Goal: Information Seeking & Learning: Compare options

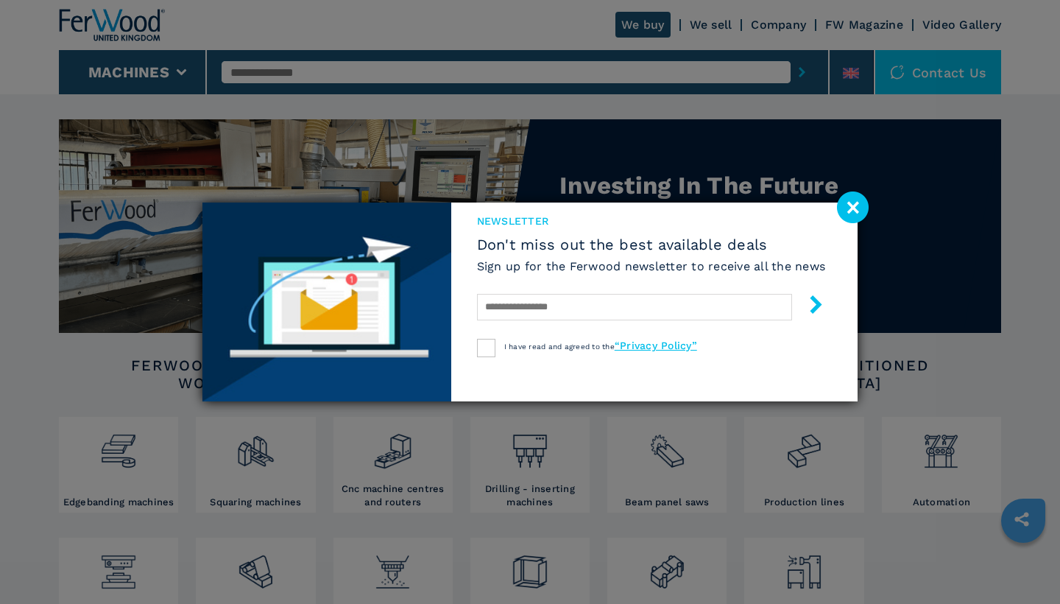
click at [852, 209] on image at bounding box center [853, 207] width 32 height 32
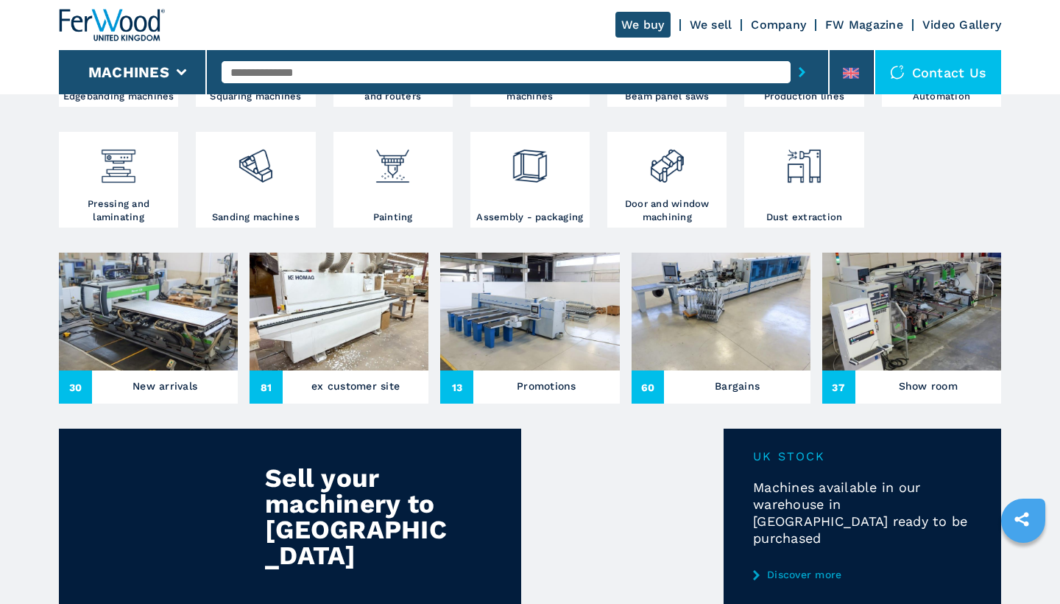
scroll to position [408, 0]
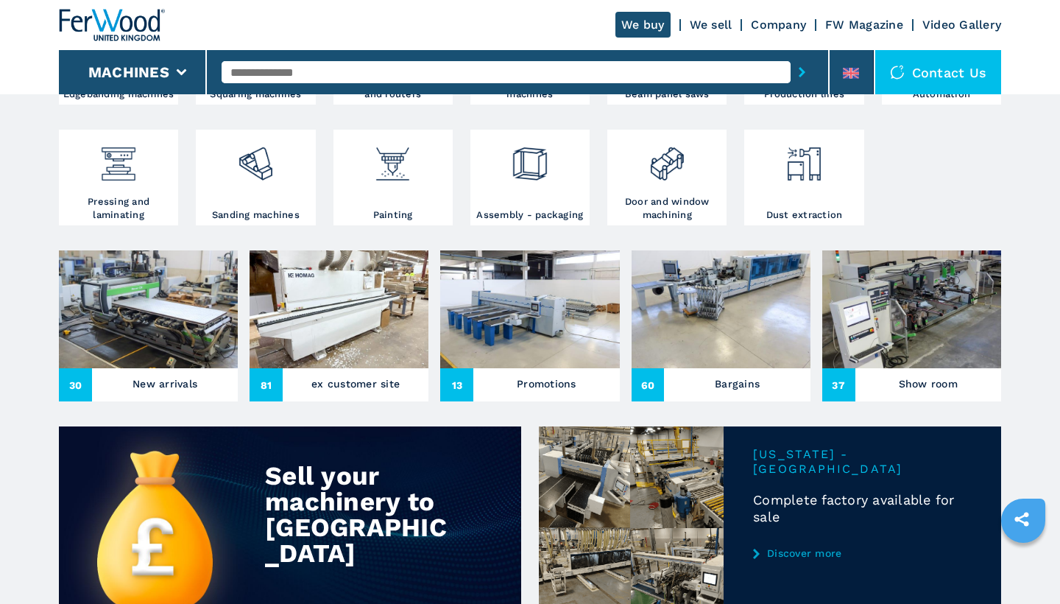
click at [180, 319] on img at bounding box center [148, 309] width 179 height 118
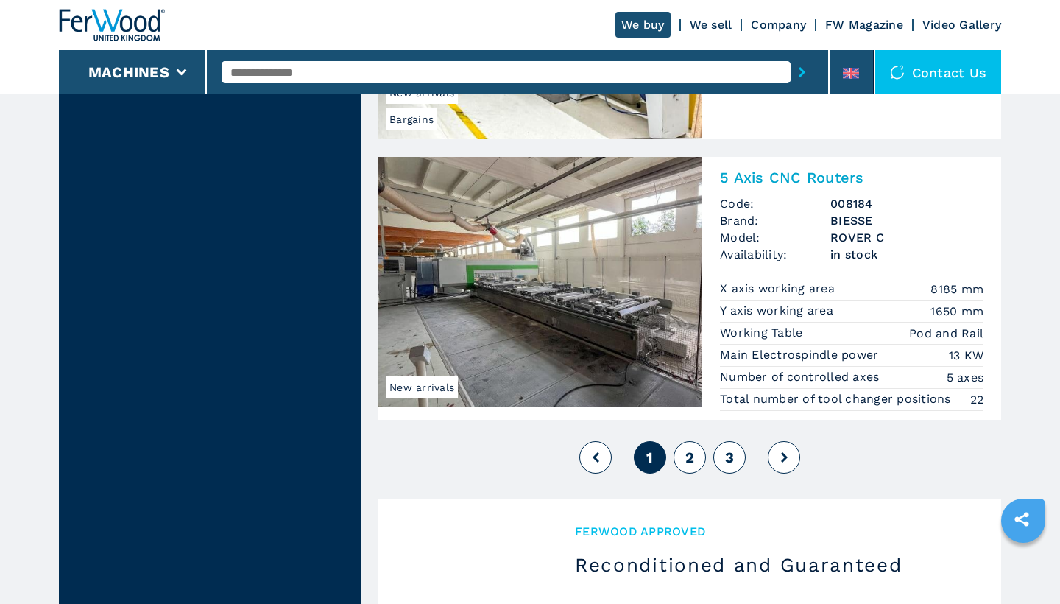
scroll to position [3494, 0]
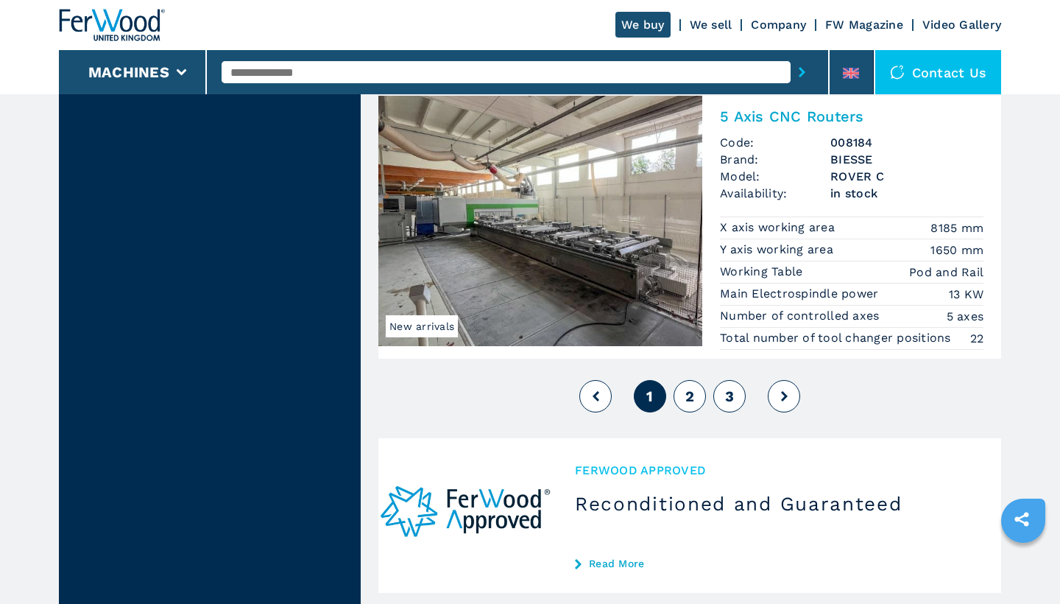
click at [693, 400] on span "2" at bounding box center [689, 396] width 9 height 18
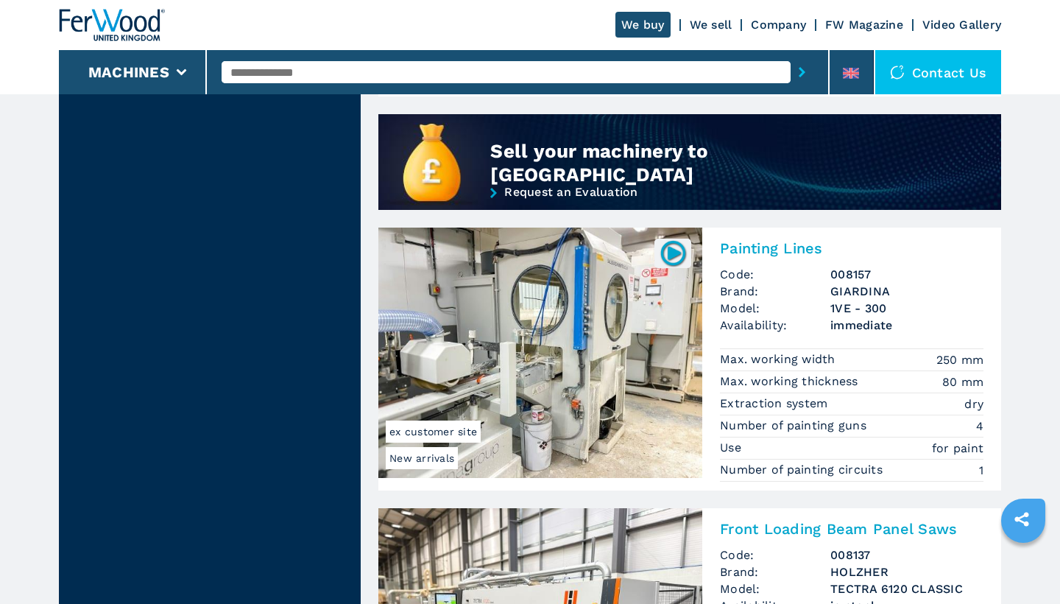
scroll to position [1187, 0]
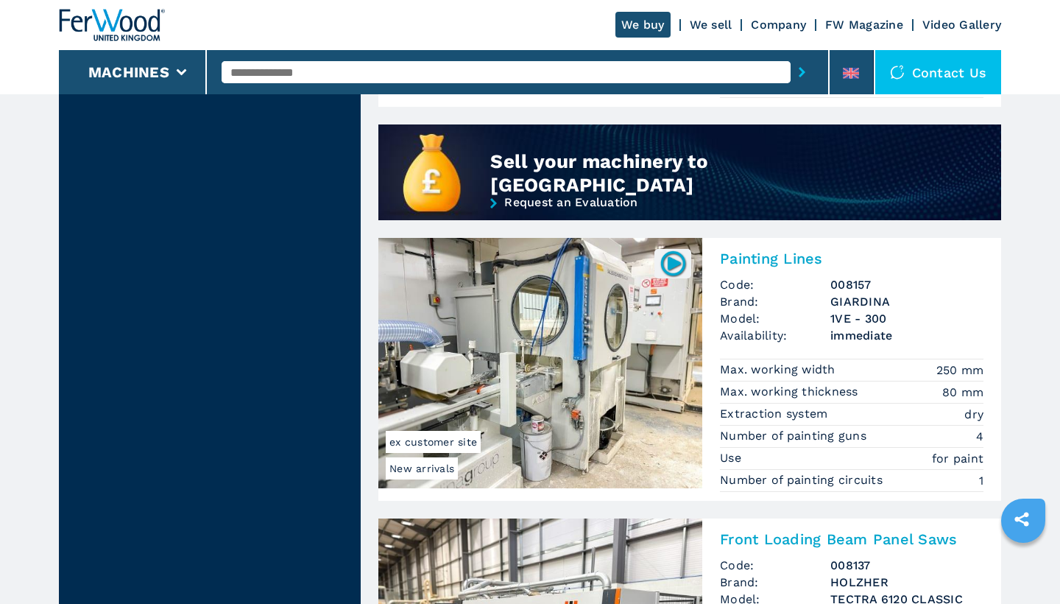
click at [599, 328] on img at bounding box center [540, 363] width 324 height 250
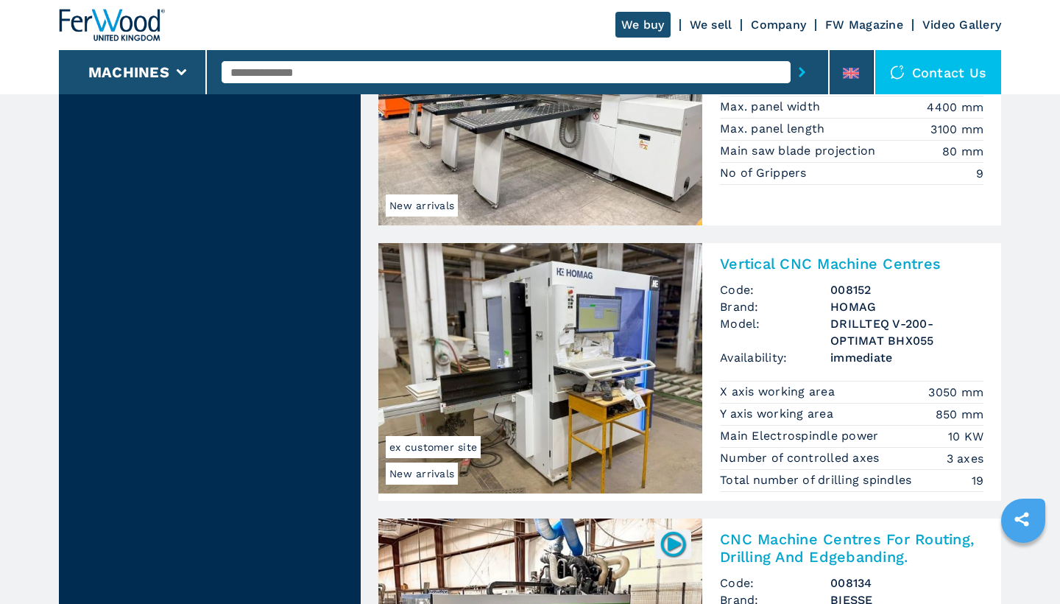
scroll to position [1727, 0]
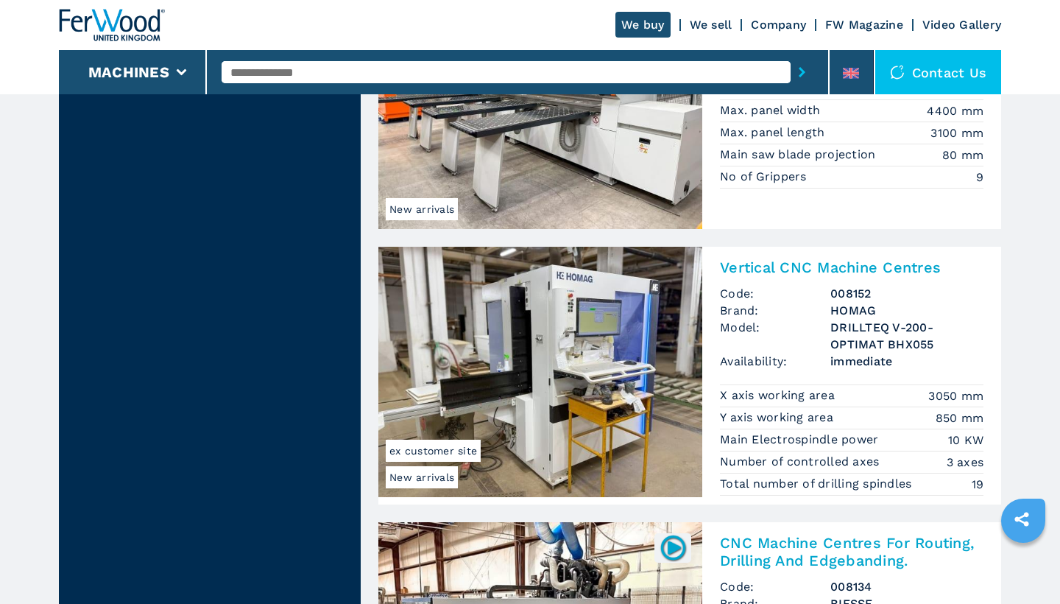
click at [591, 351] on img at bounding box center [540, 372] width 324 height 250
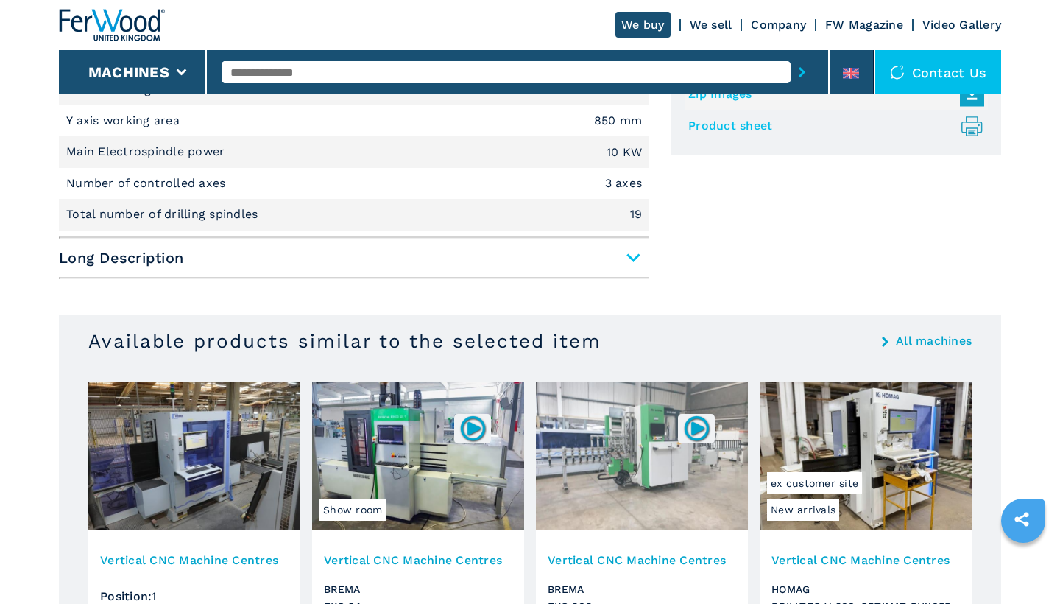
scroll to position [701, 0]
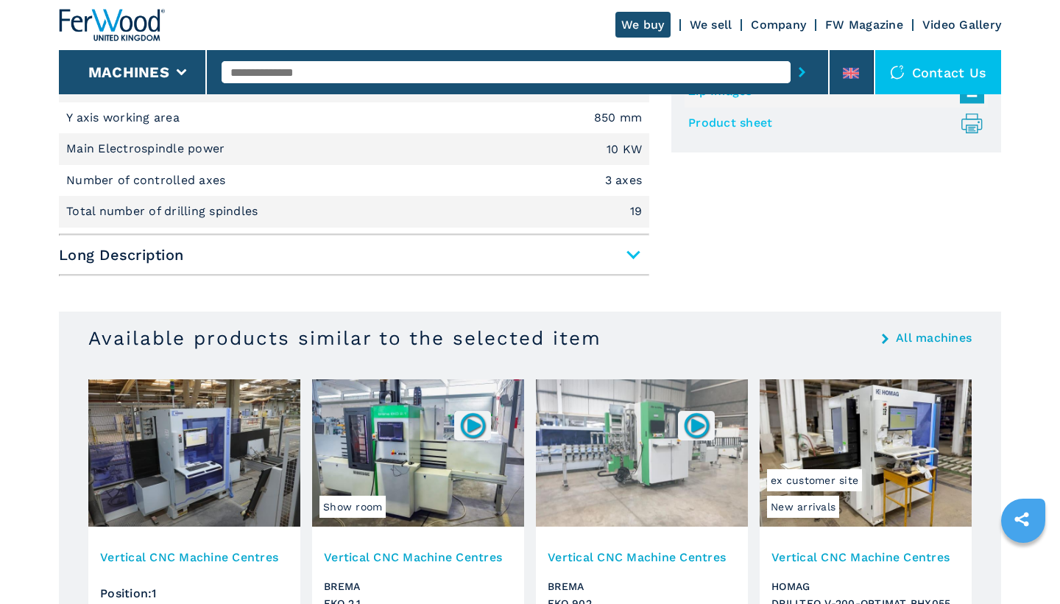
click at [631, 253] on span "Long Description" at bounding box center [354, 254] width 590 height 26
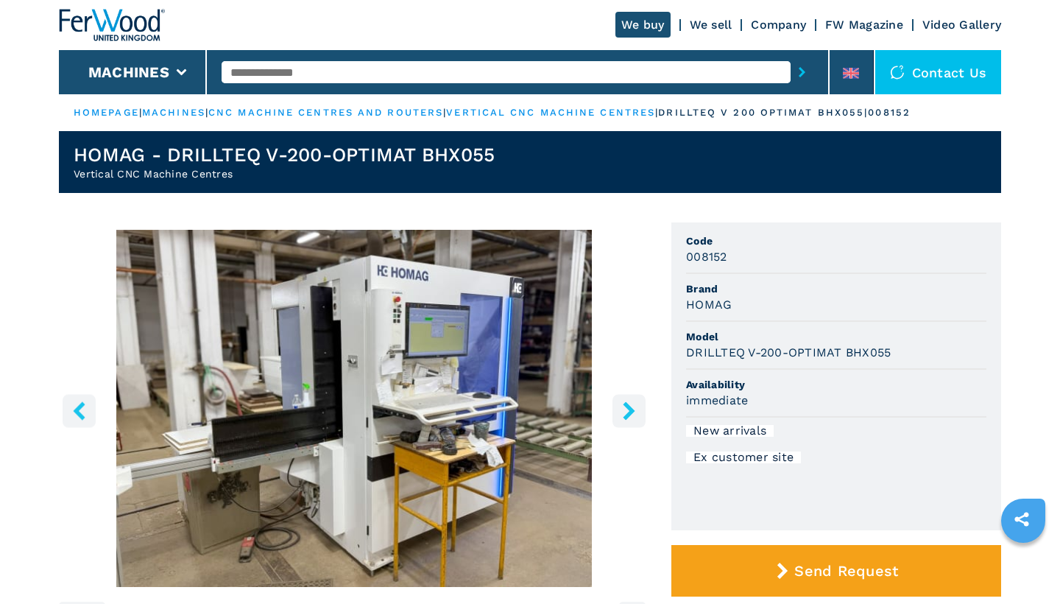
scroll to position [0, 0]
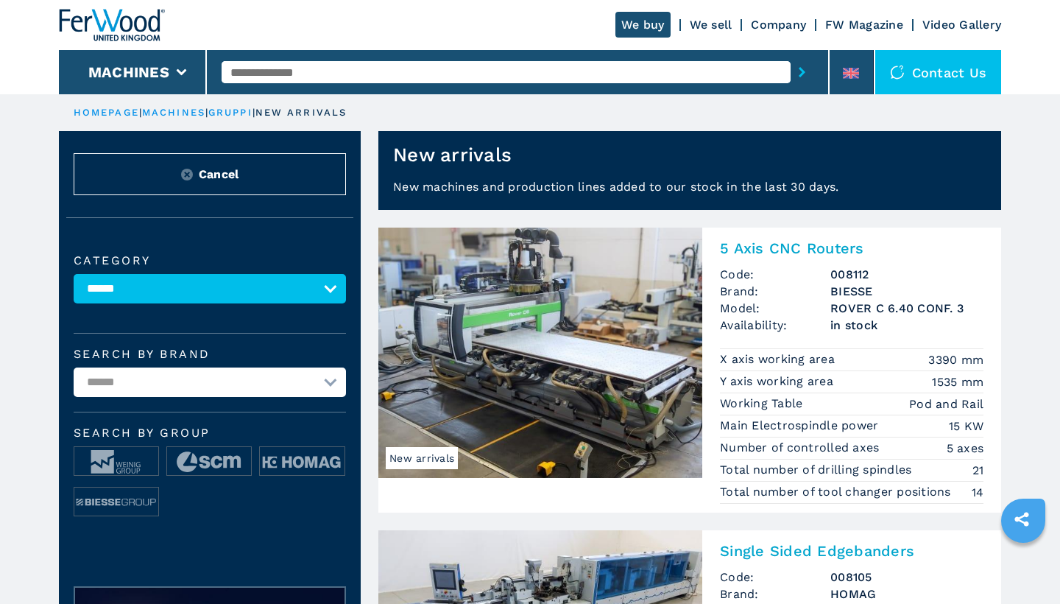
select select "**********"
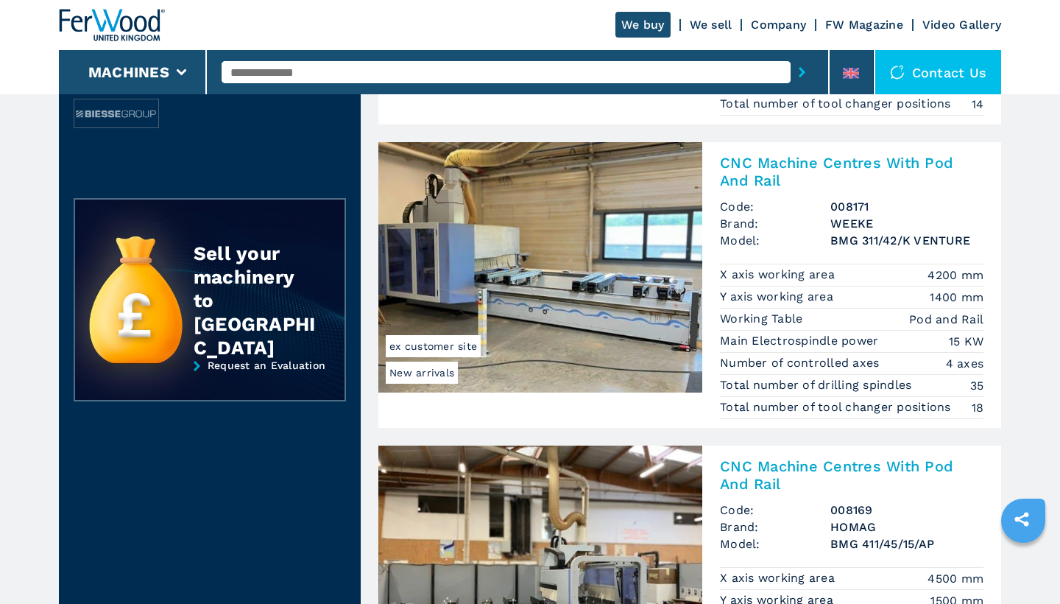
scroll to position [388, 0]
click at [588, 287] on img at bounding box center [540, 267] width 324 height 250
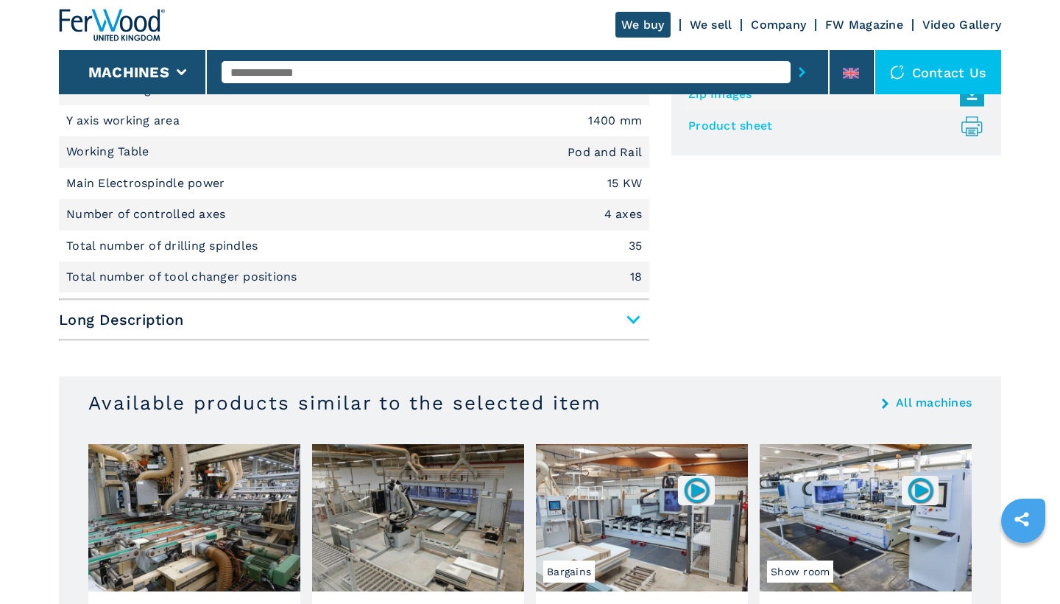
scroll to position [699, 0]
click at [636, 312] on span "Long Description" at bounding box center [354, 318] width 590 height 26
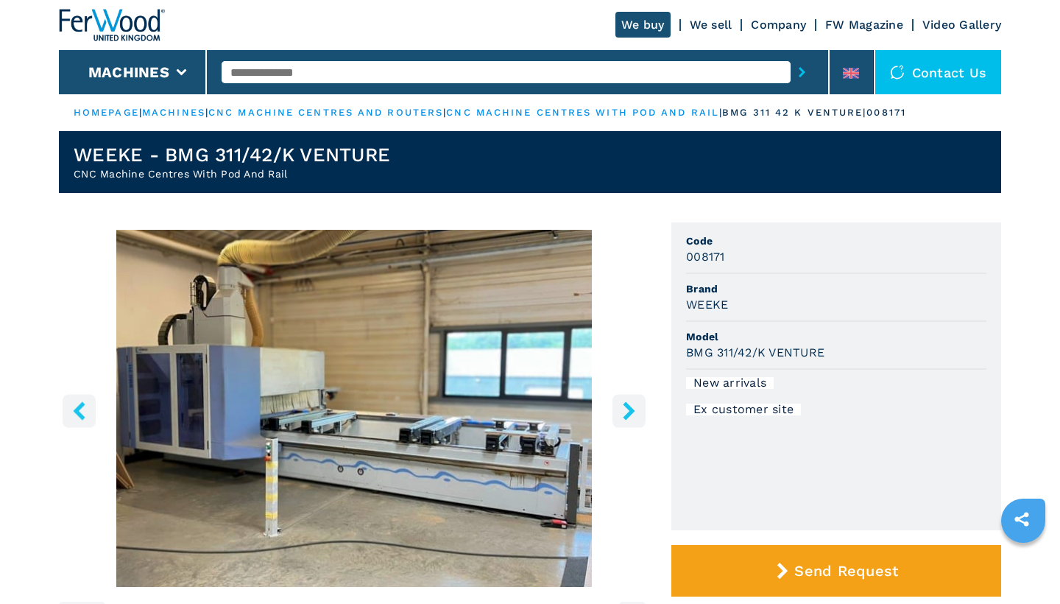
scroll to position [0, 0]
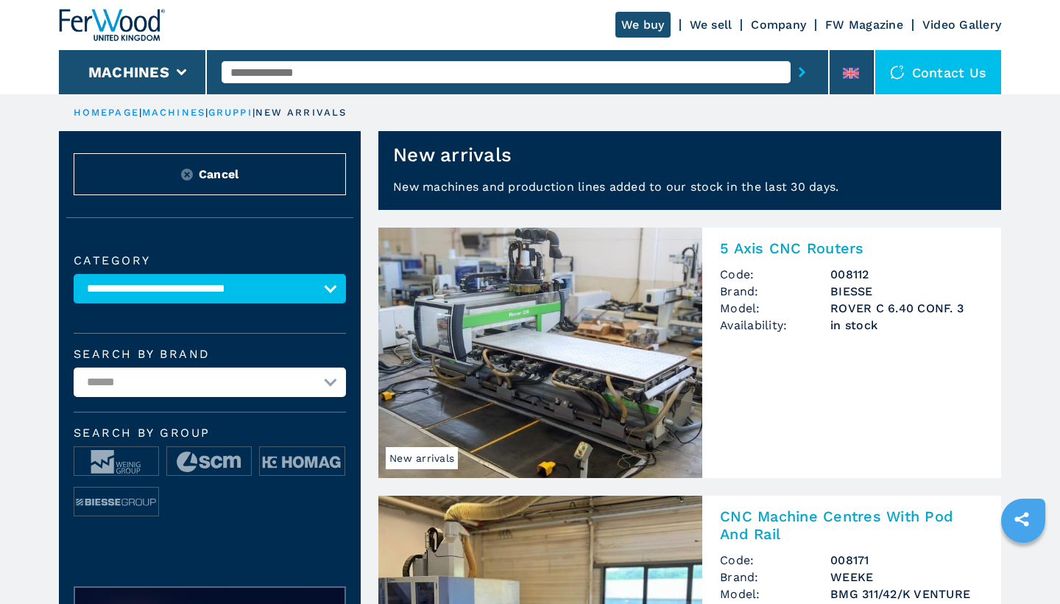
select select "**********"
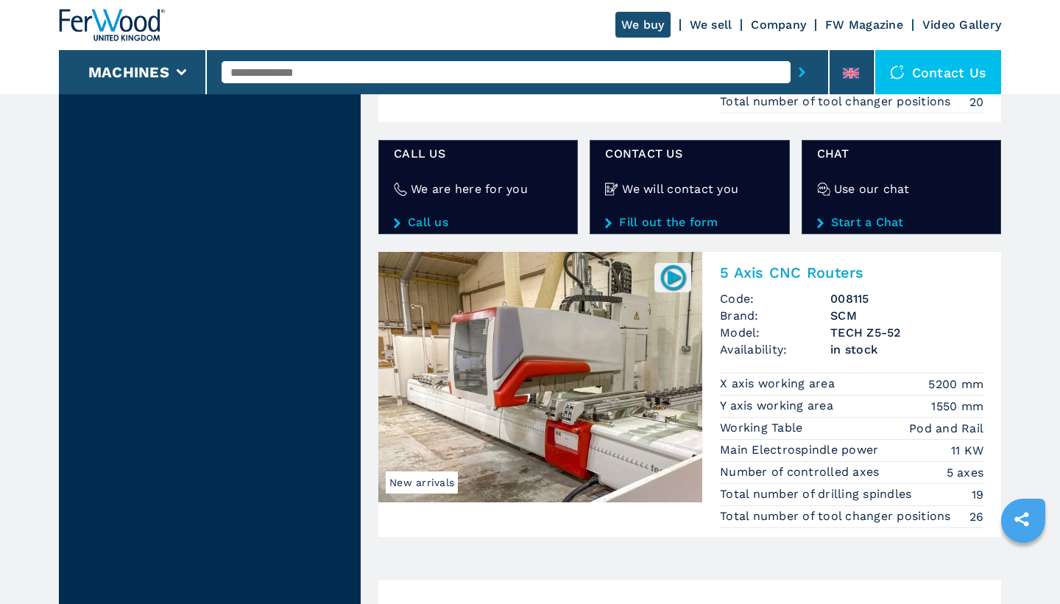
scroll to position [2559, 0]
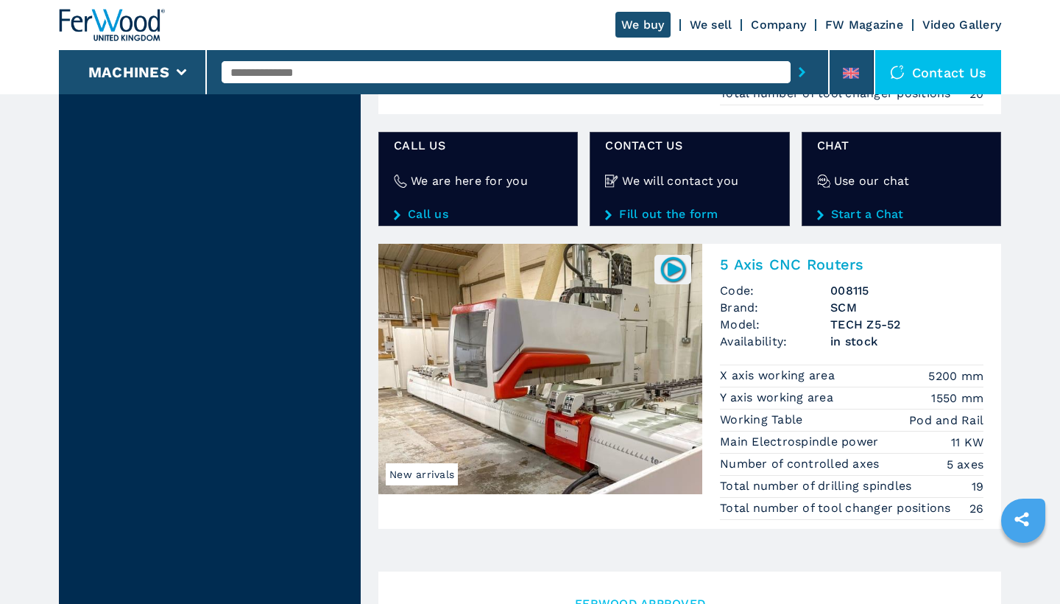
click at [603, 386] on img at bounding box center [540, 369] width 324 height 250
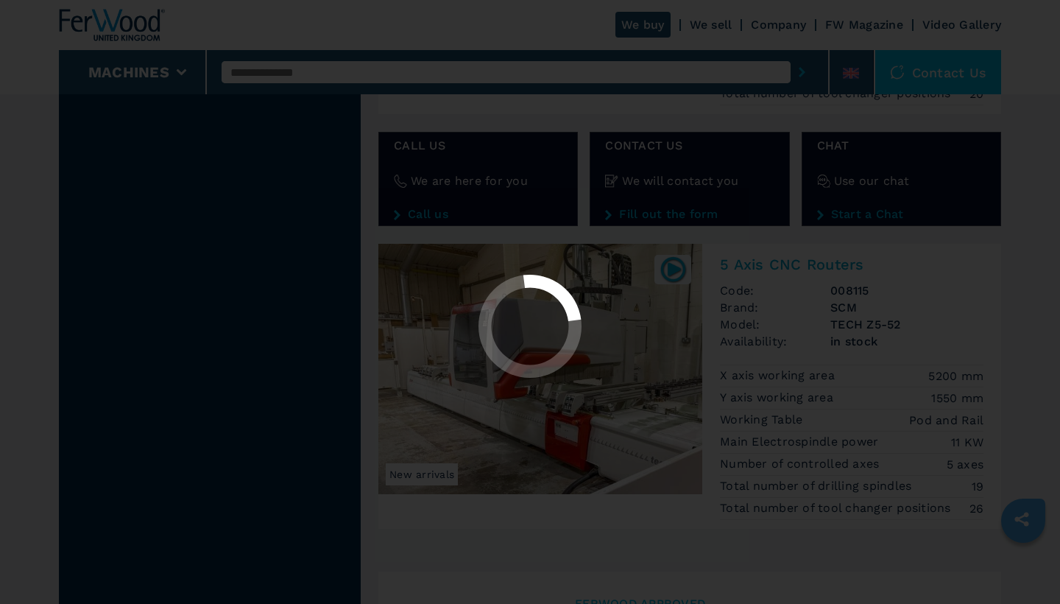
scroll to position [0, 0]
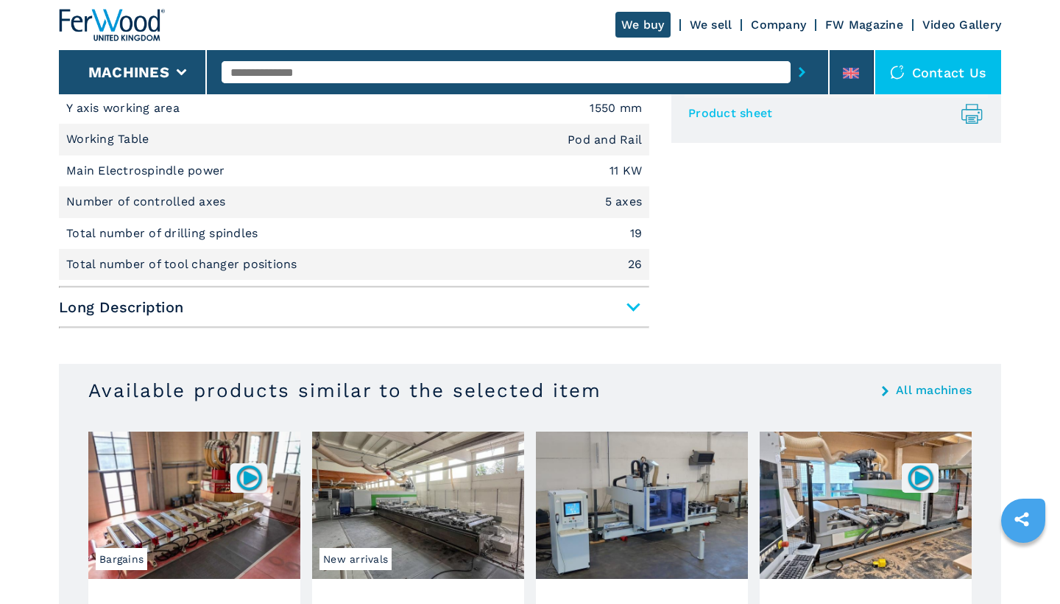
scroll to position [716, 0]
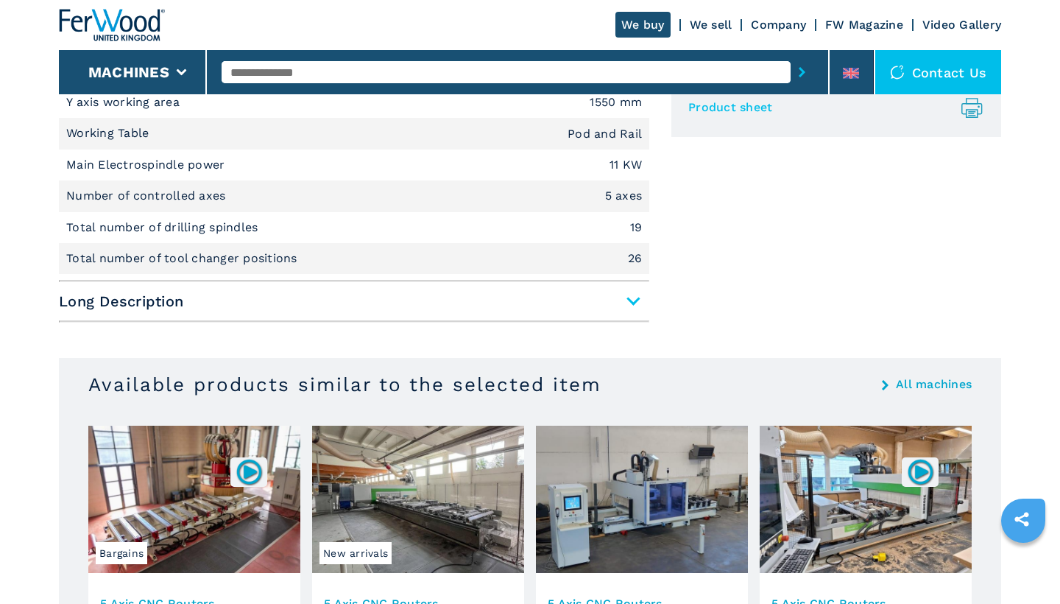
click at [632, 292] on span "Long Description" at bounding box center [354, 301] width 590 height 26
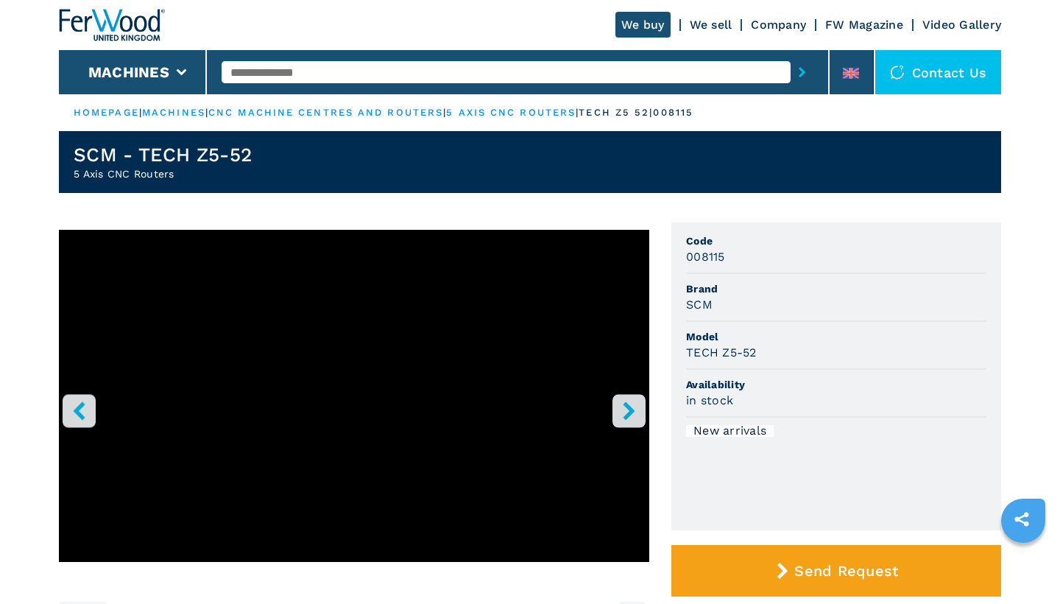
scroll to position [0, 0]
click at [252, 74] on input "text" at bounding box center [506, 72] width 569 height 22
type input "********"
click at [802, 72] on button "submit-button" at bounding box center [802, 72] width 23 height 34
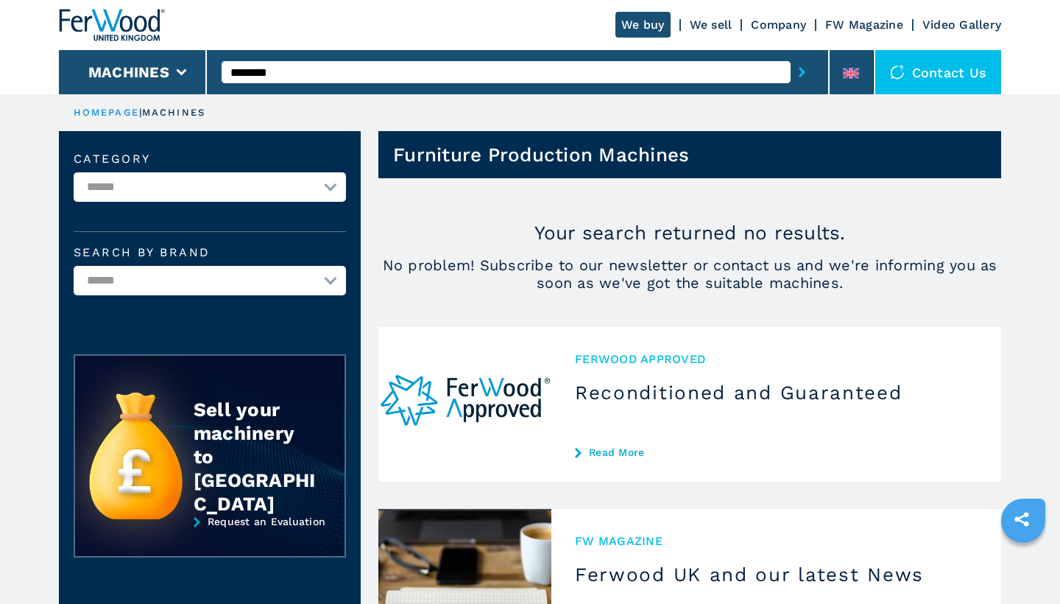
select select "**********"
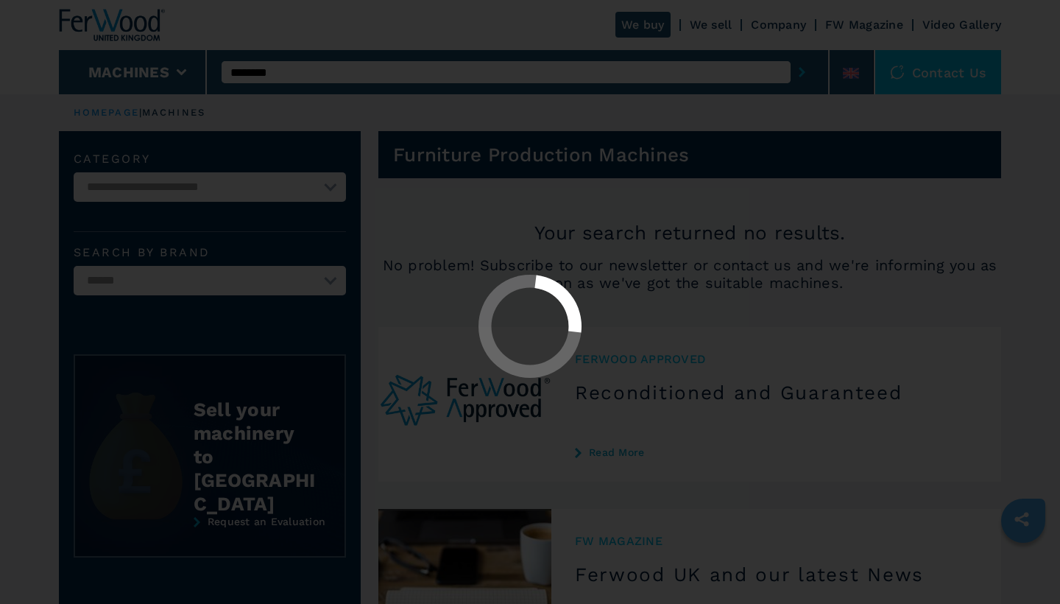
select select "**********"
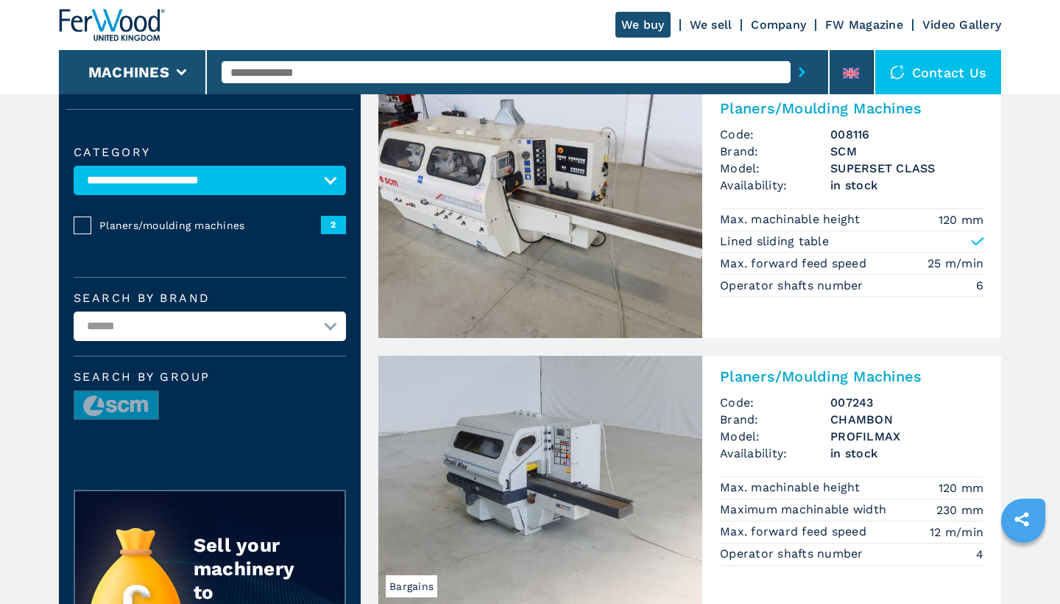
scroll to position [105, 0]
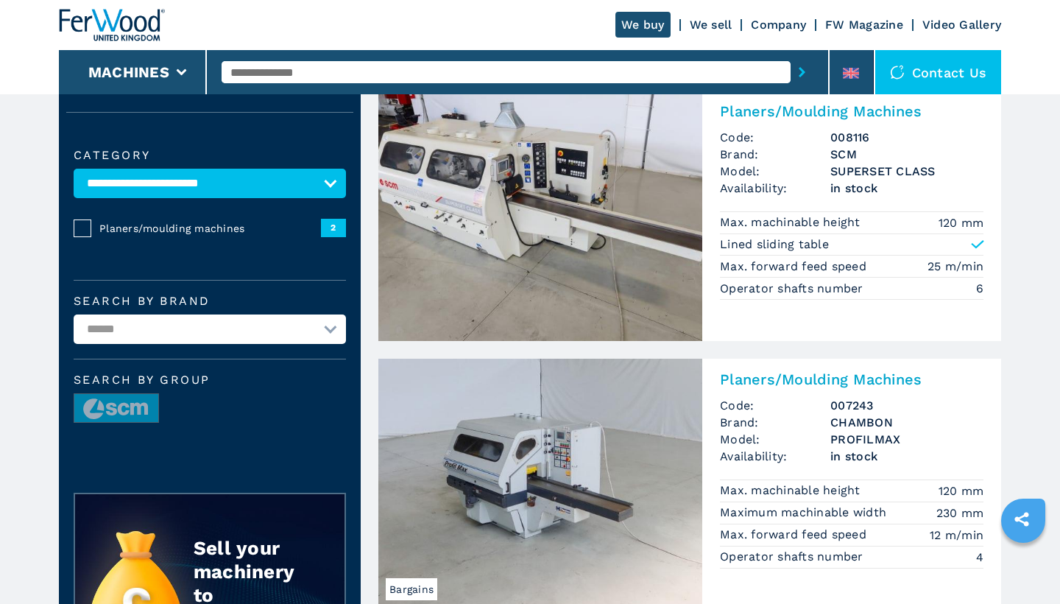
click at [793, 382] on h2 "Planers/Moulding Machines" at bounding box center [852, 379] width 264 height 18
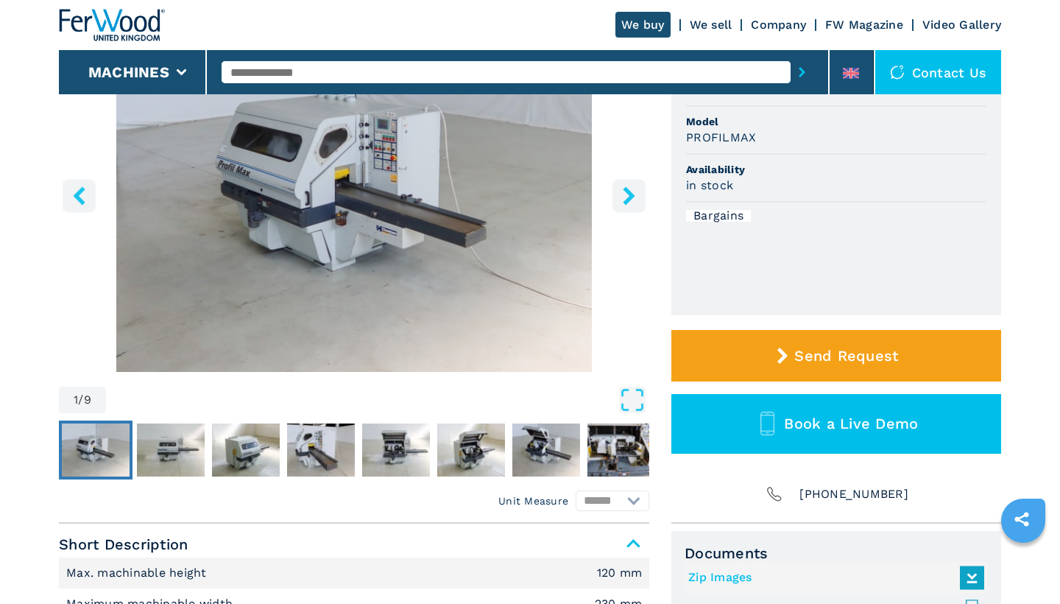
scroll to position [216, 0]
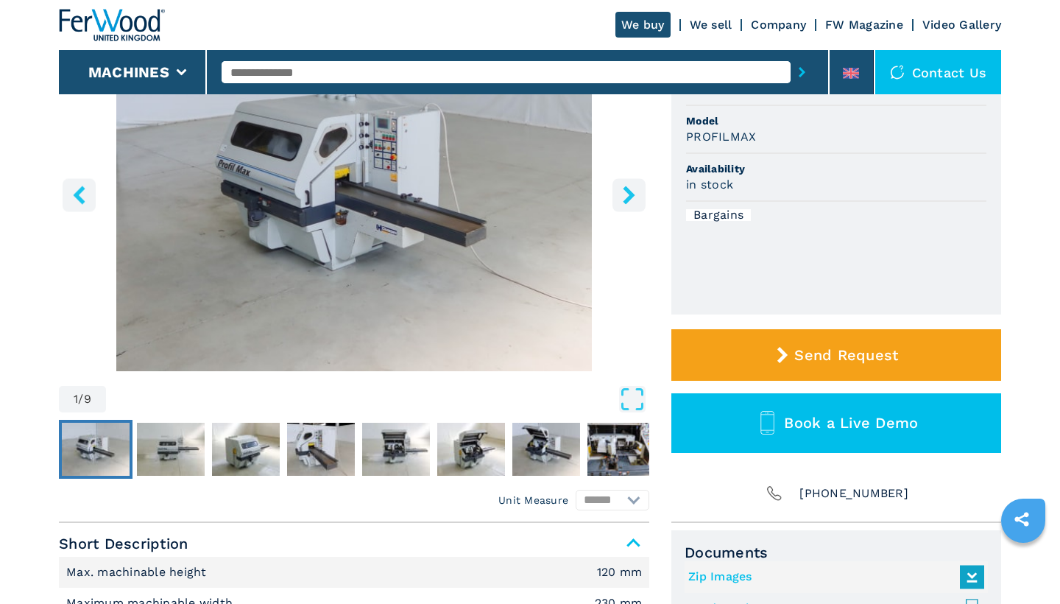
click at [631, 190] on icon "right-button" at bounding box center [629, 194] width 18 height 18
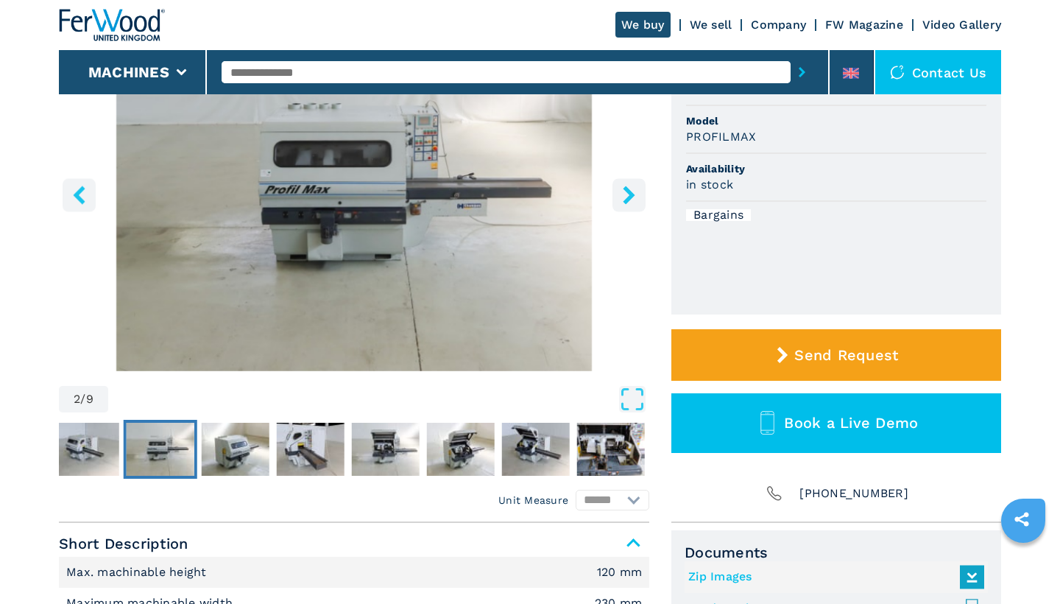
click at [631, 190] on icon "right-button" at bounding box center [629, 194] width 18 height 18
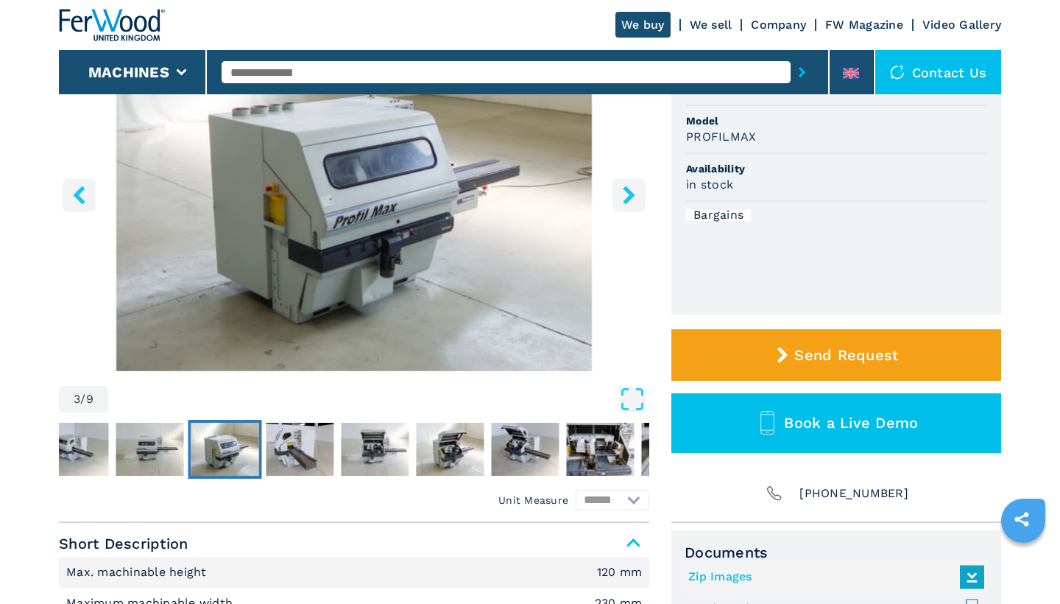
click at [629, 191] on icon "right-button" at bounding box center [629, 194] width 12 height 18
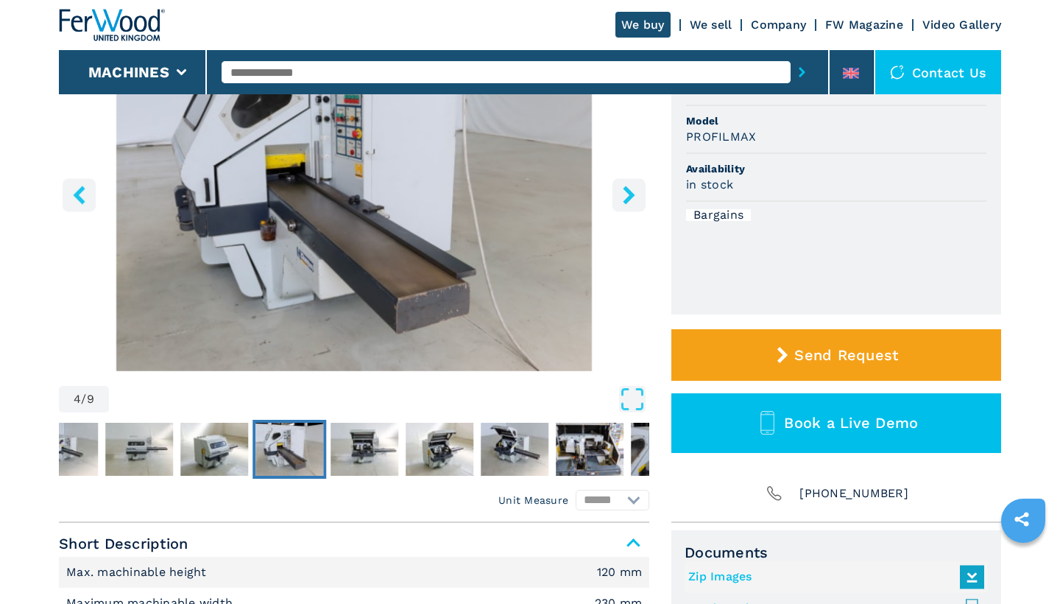
click at [629, 191] on icon "right-button" at bounding box center [629, 194] width 12 height 18
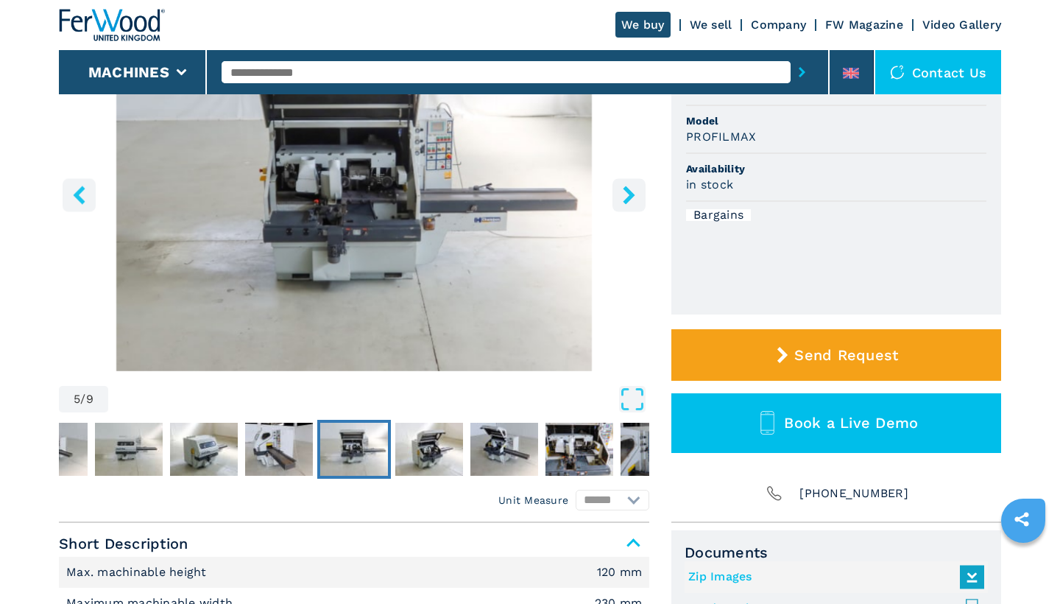
click at [629, 191] on icon "right-button" at bounding box center [629, 194] width 12 height 18
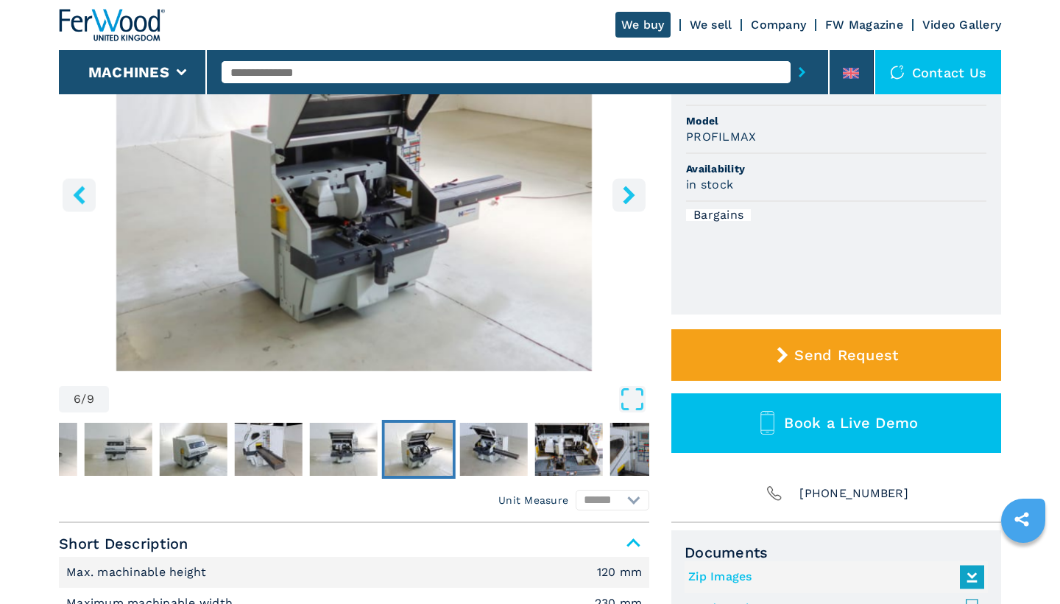
click at [629, 191] on icon "right-button" at bounding box center [629, 194] width 12 height 18
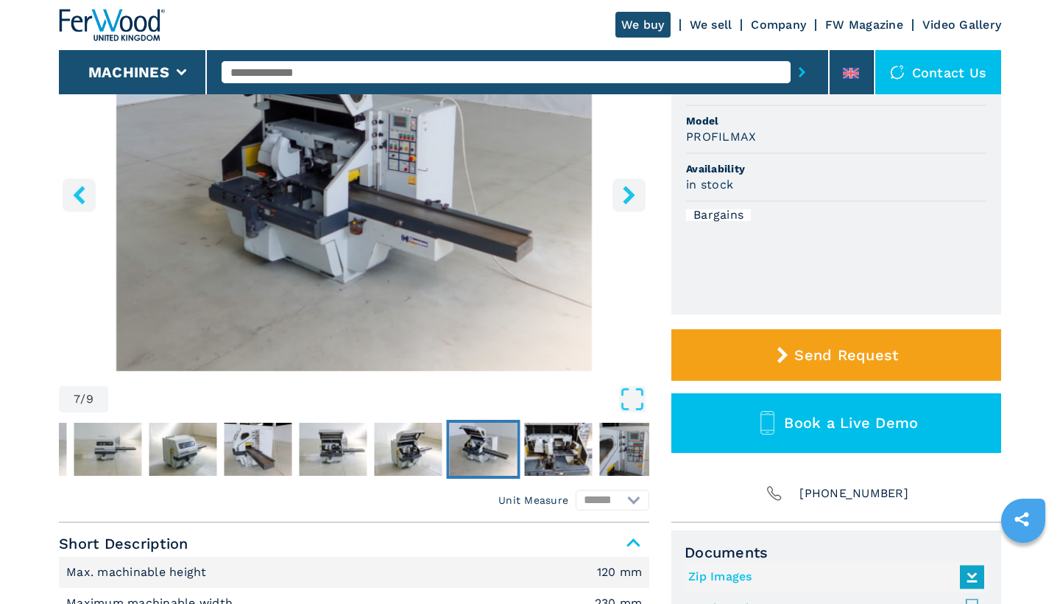
click at [629, 191] on icon "right-button" at bounding box center [629, 194] width 12 height 18
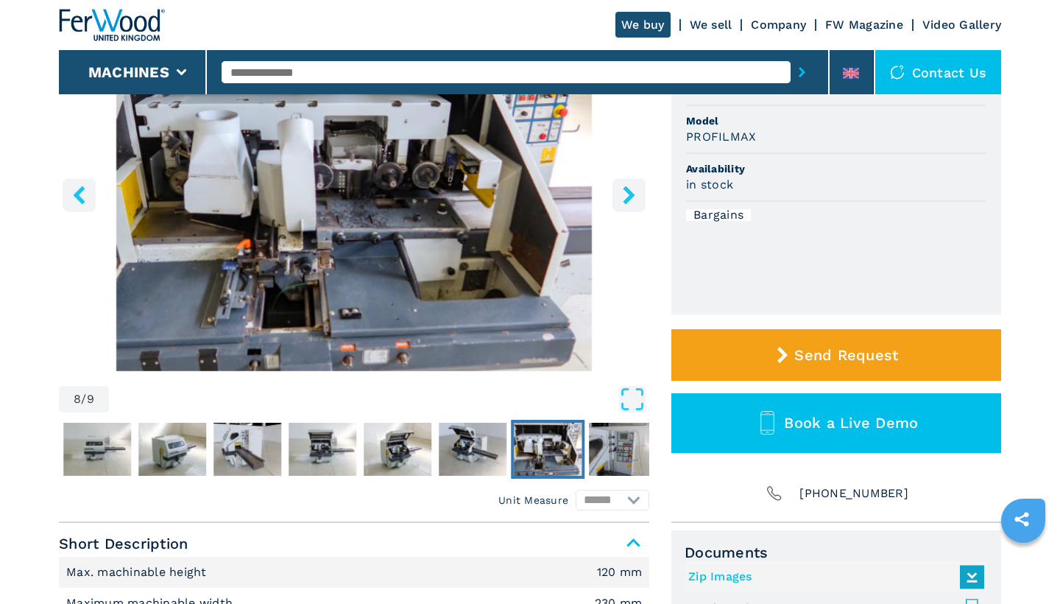
click at [629, 191] on icon "right-button" at bounding box center [629, 194] width 12 height 18
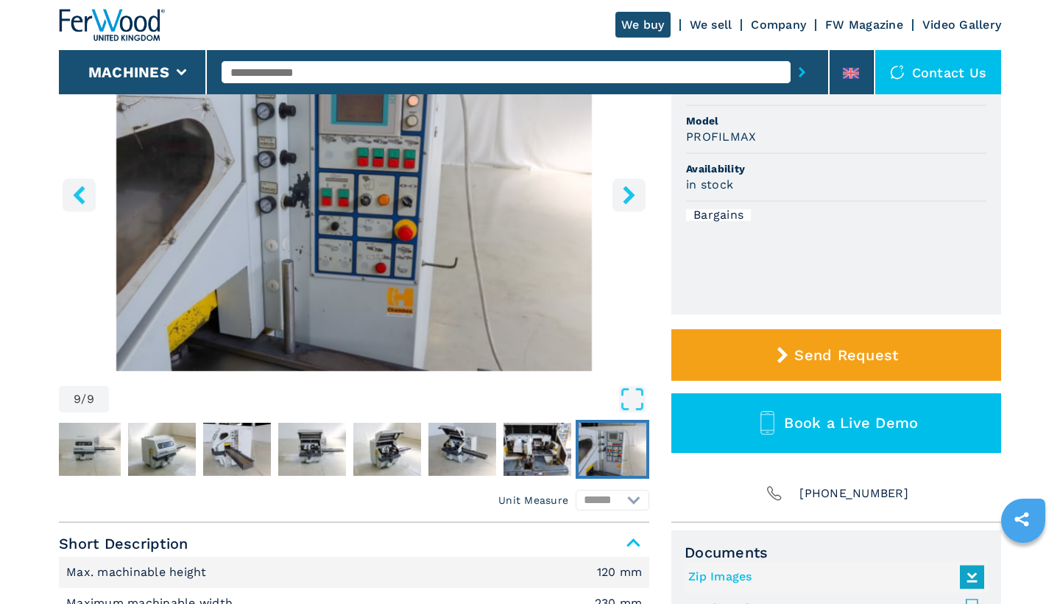
click at [629, 191] on icon "right-button" at bounding box center [629, 194] width 12 height 18
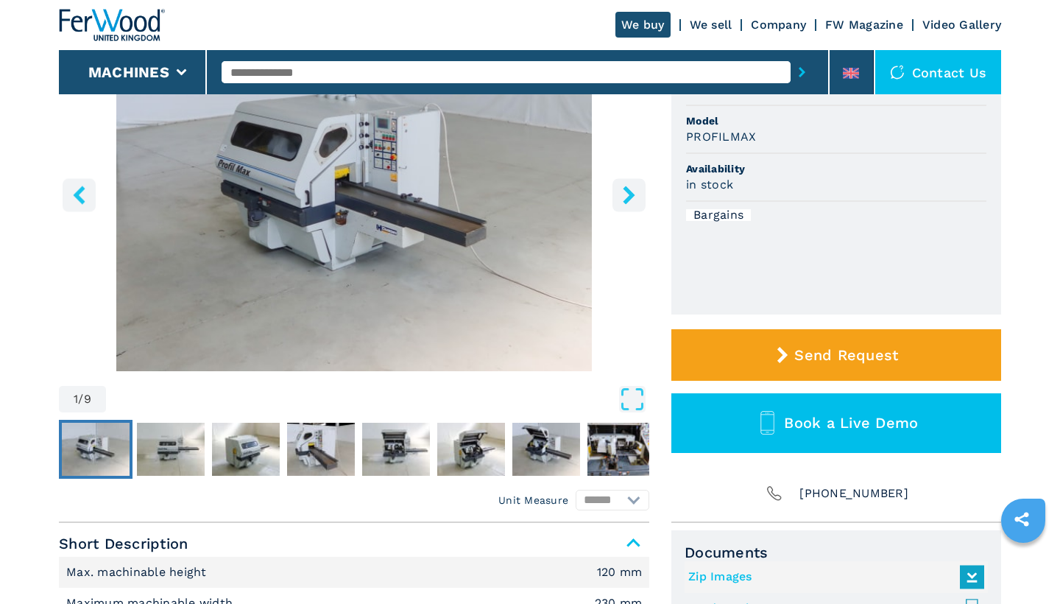
click at [629, 191] on icon "right-button" at bounding box center [629, 194] width 12 height 18
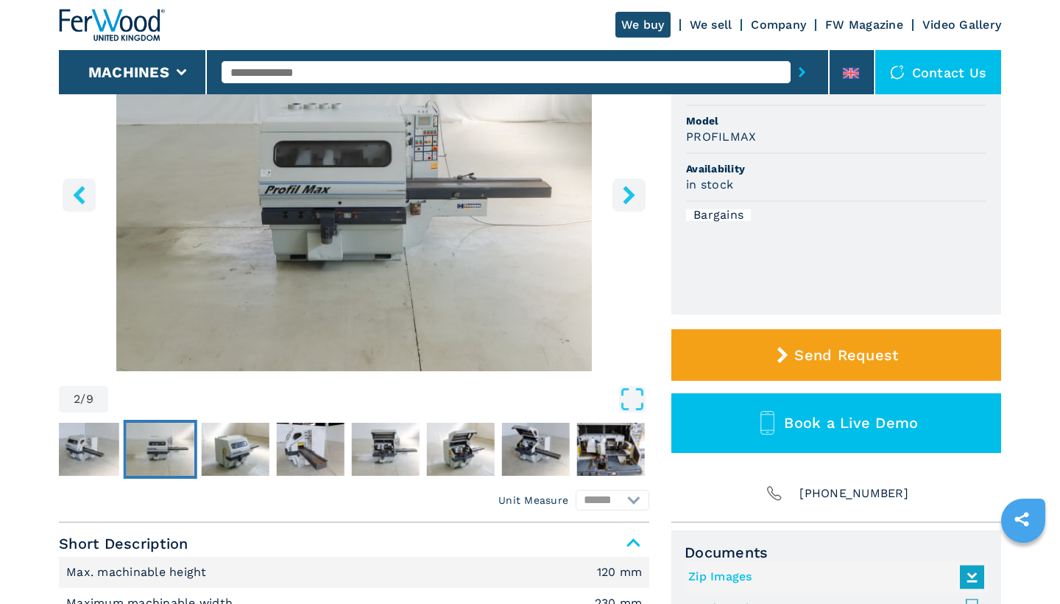
click at [629, 191] on icon "right-button" at bounding box center [629, 194] width 12 height 18
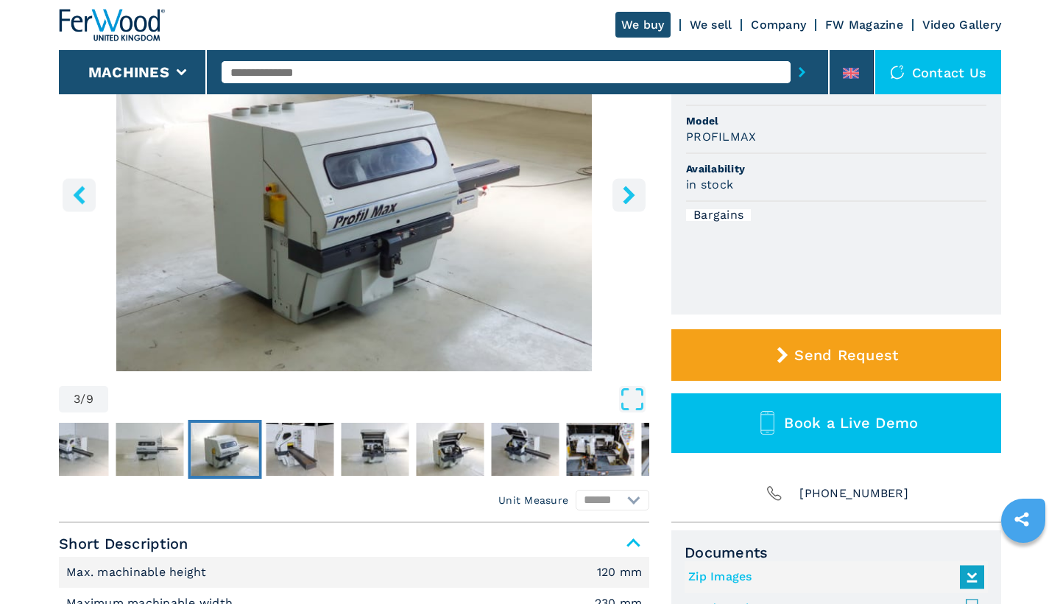
click at [629, 191] on icon "right-button" at bounding box center [629, 194] width 12 height 18
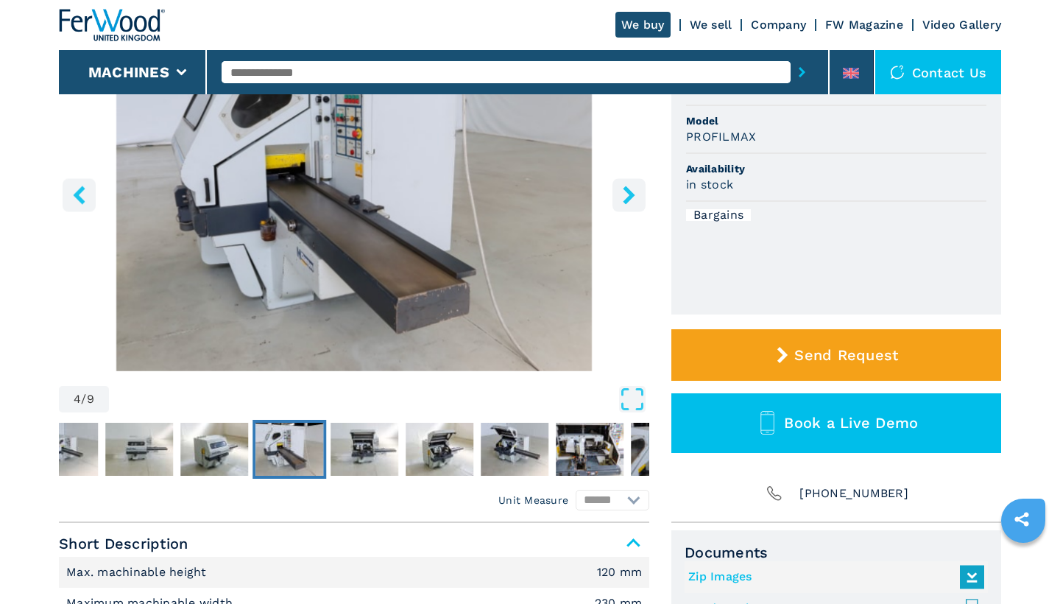
click at [629, 191] on icon "right-button" at bounding box center [629, 194] width 12 height 18
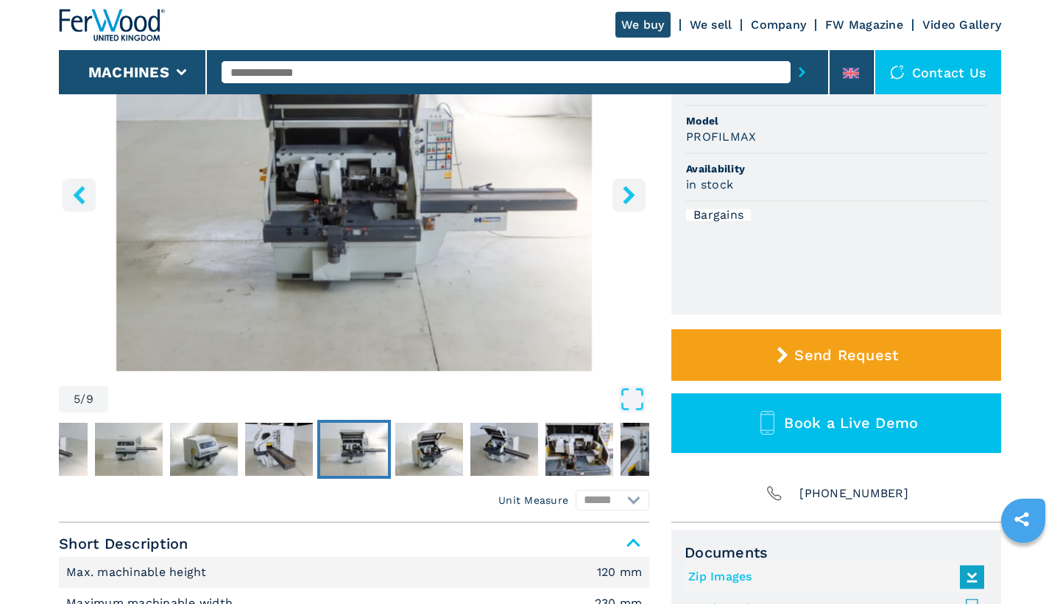
click at [629, 191] on icon "right-button" at bounding box center [629, 194] width 12 height 18
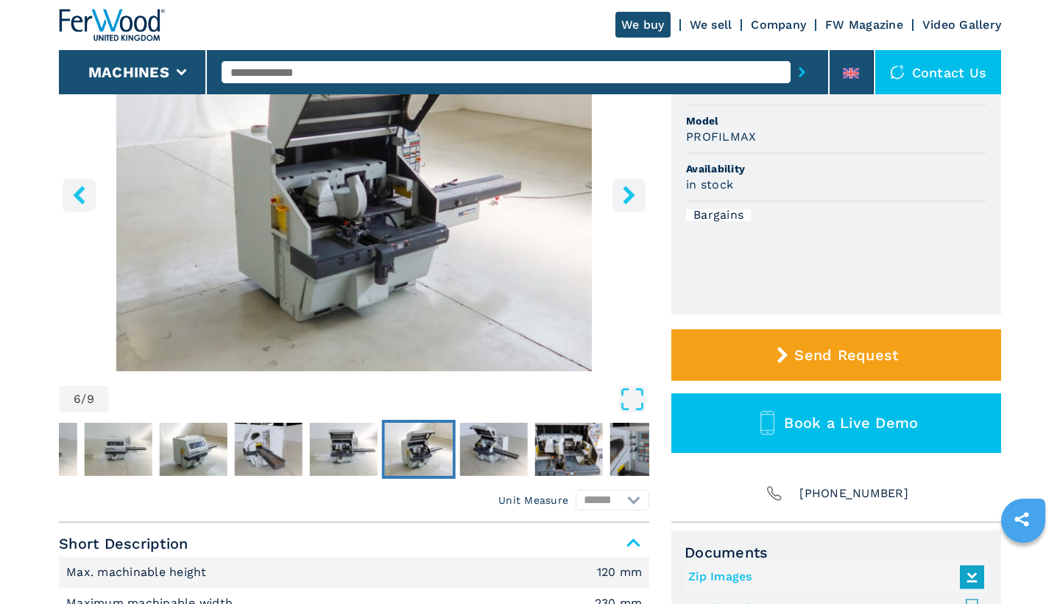
click at [629, 191] on icon "right-button" at bounding box center [629, 194] width 12 height 18
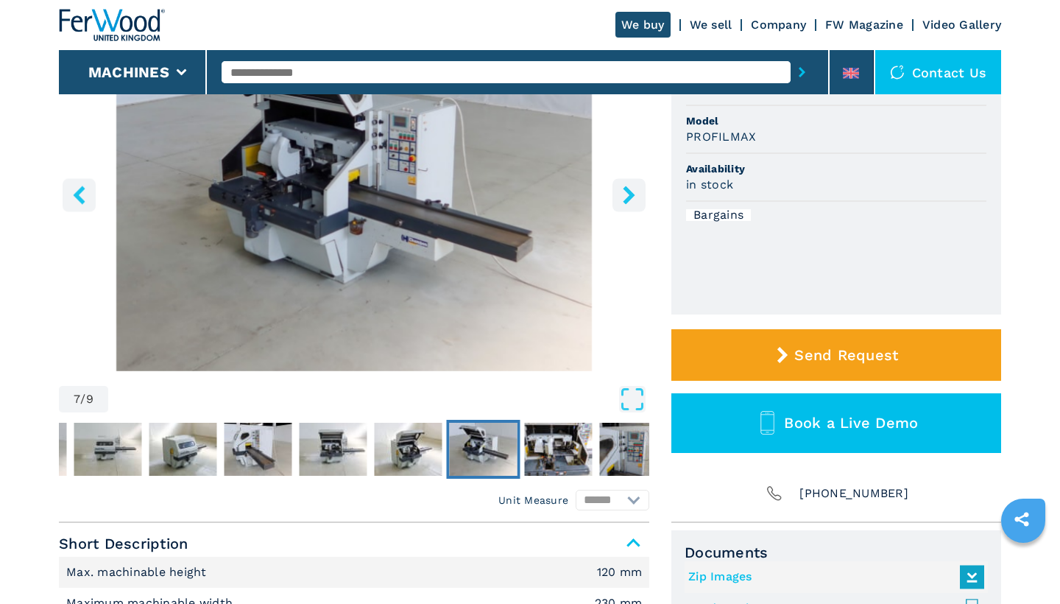
click at [629, 191] on icon "right-button" at bounding box center [629, 194] width 12 height 18
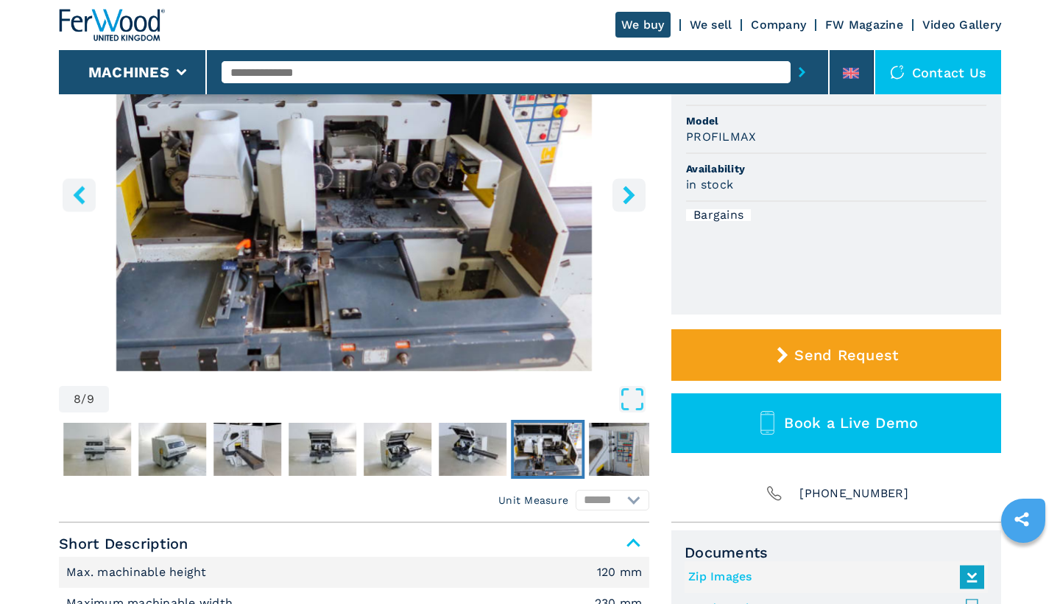
click at [629, 191] on icon "right-button" at bounding box center [629, 194] width 12 height 18
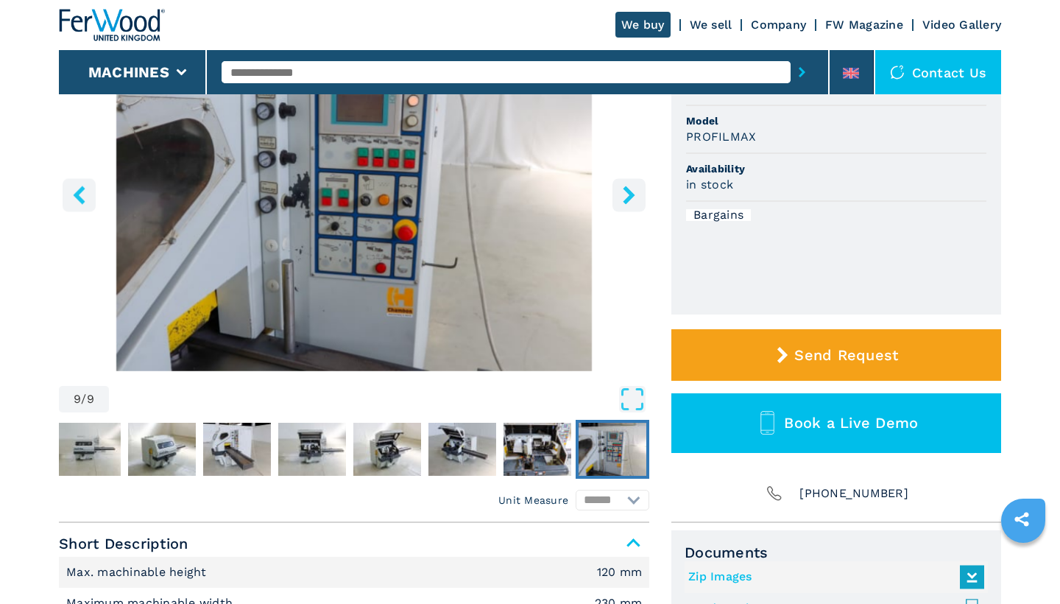
click at [81, 188] on icon "left-button" at bounding box center [79, 194] width 12 height 18
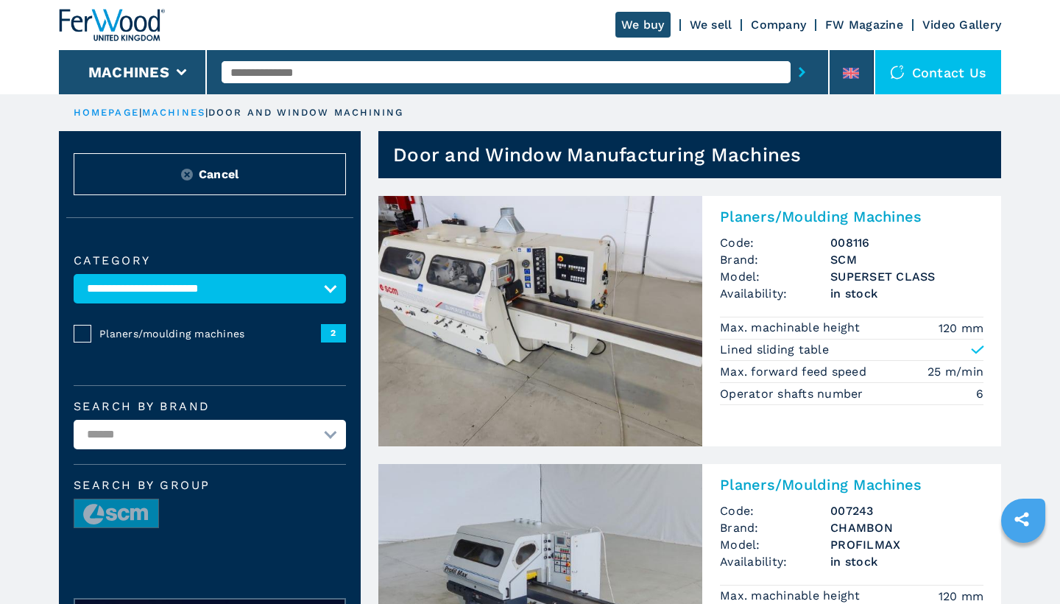
click at [515, 331] on img at bounding box center [540, 321] width 324 height 250
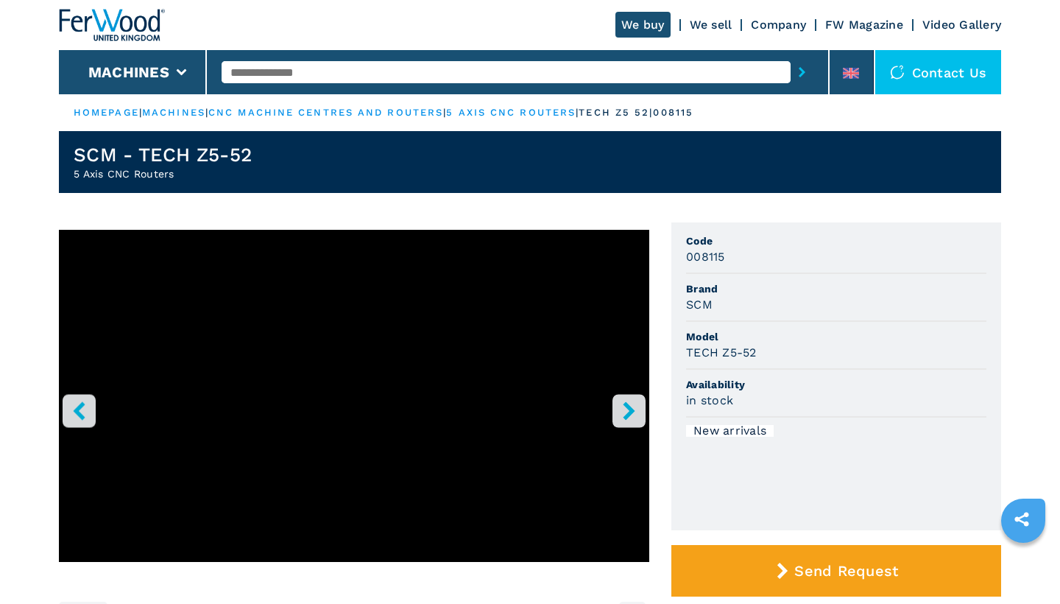
select select "**********"
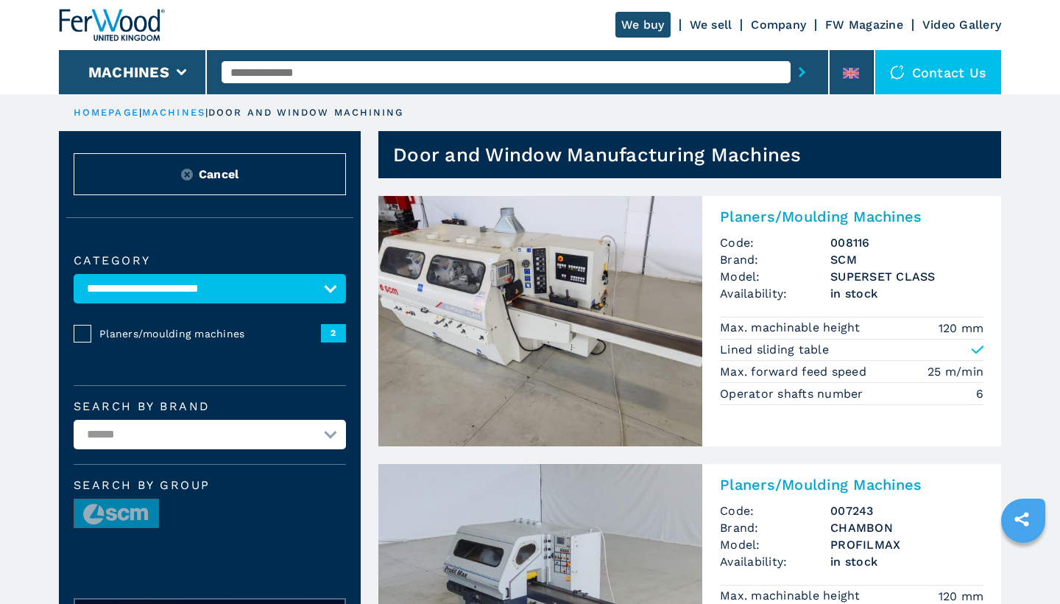
click at [475, 282] on img at bounding box center [540, 321] width 324 height 250
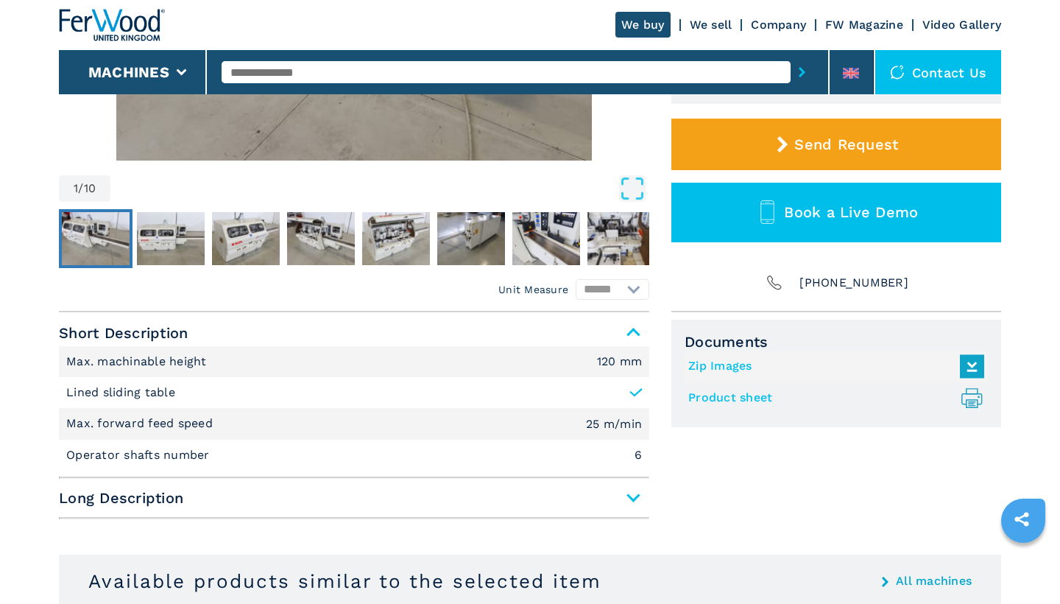
scroll to position [429, 0]
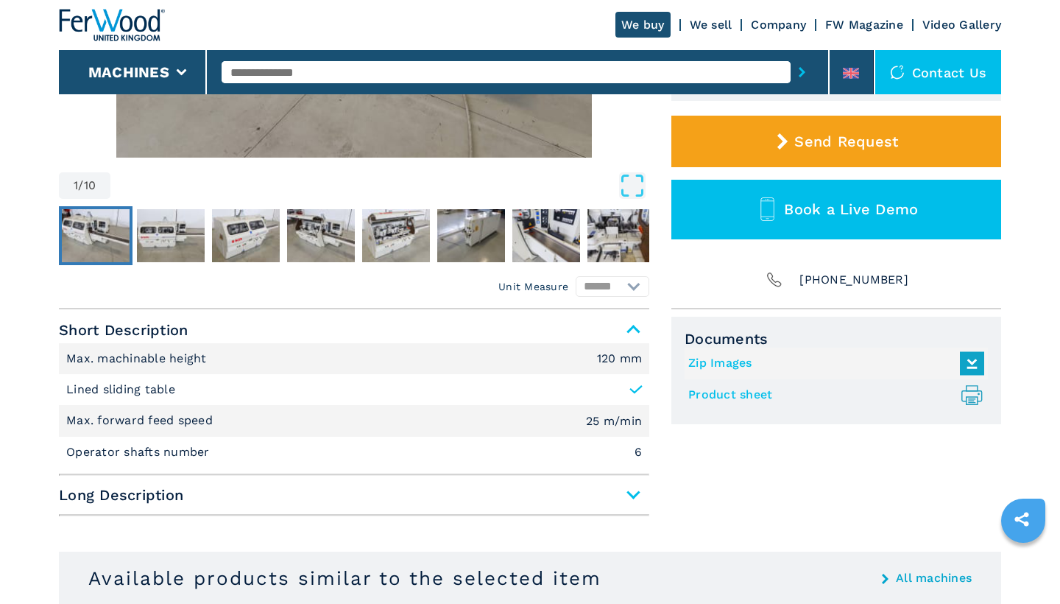
click at [633, 388] on icon at bounding box center [636, 389] width 15 height 15
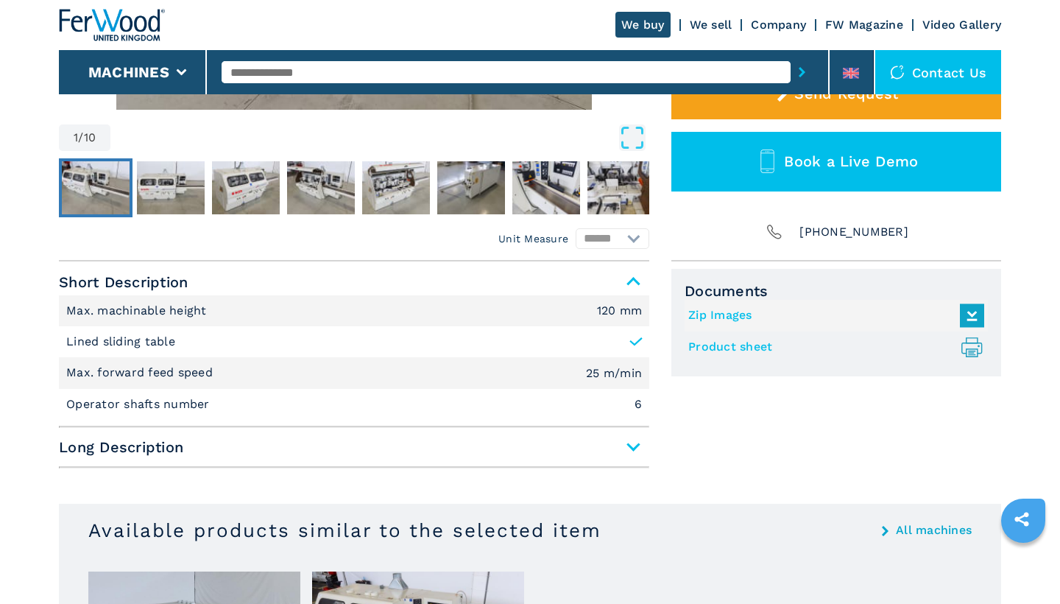
scroll to position [479, 0]
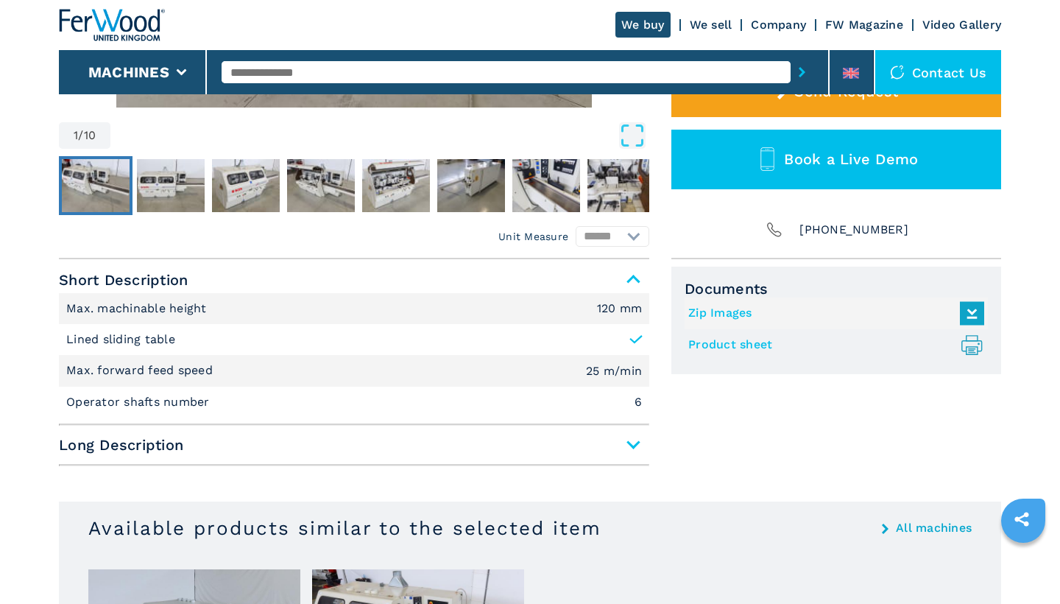
click at [569, 450] on span "Long Description" at bounding box center [354, 444] width 590 height 26
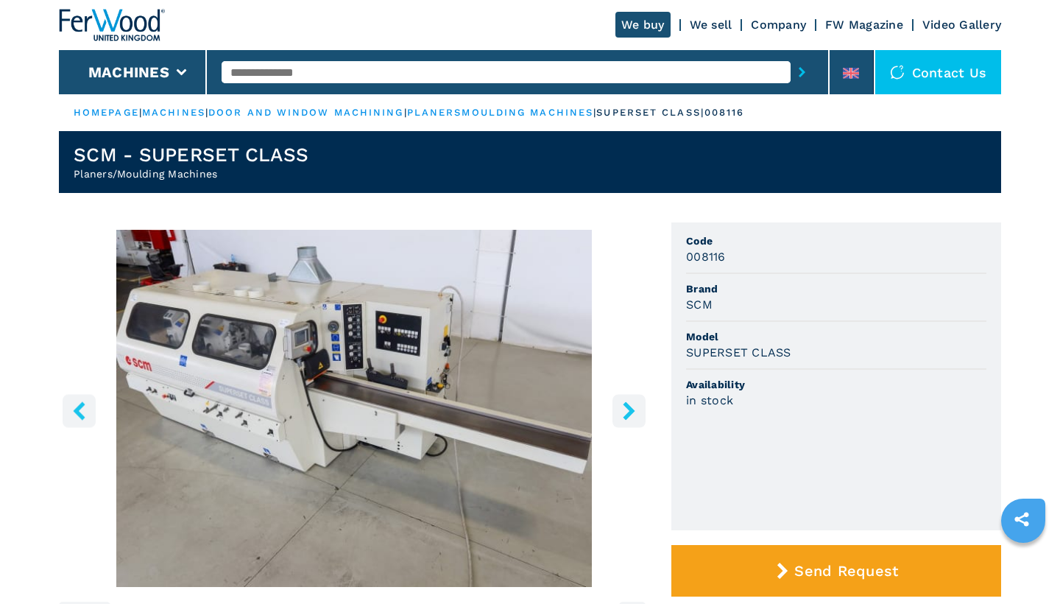
scroll to position [0, 0]
click at [621, 410] on icon "right-button" at bounding box center [629, 410] width 18 height 18
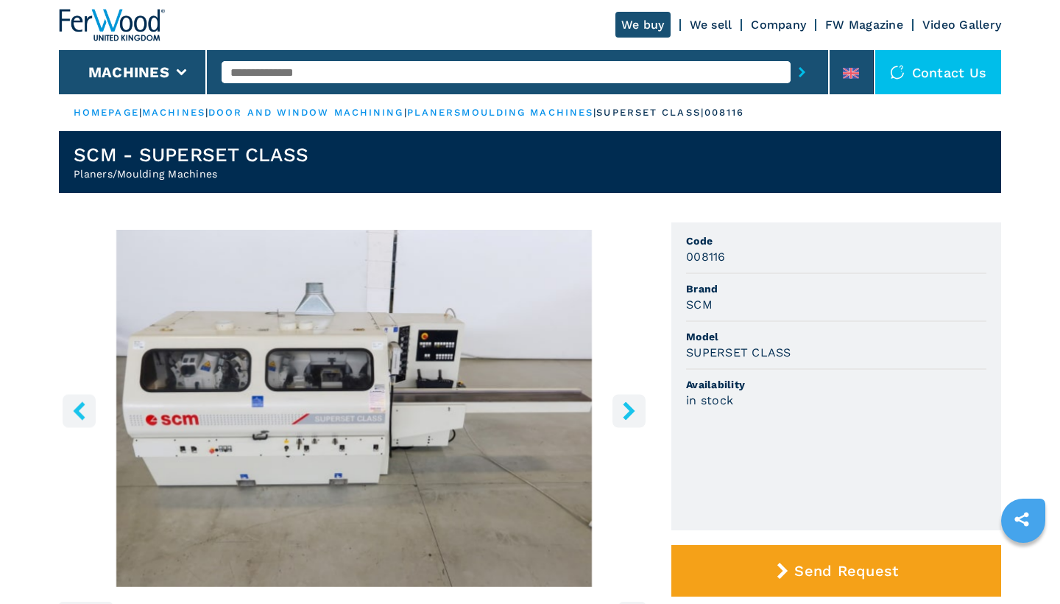
click at [621, 410] on icon "right-button" at bounding box center [629, 410] width 18 height 18
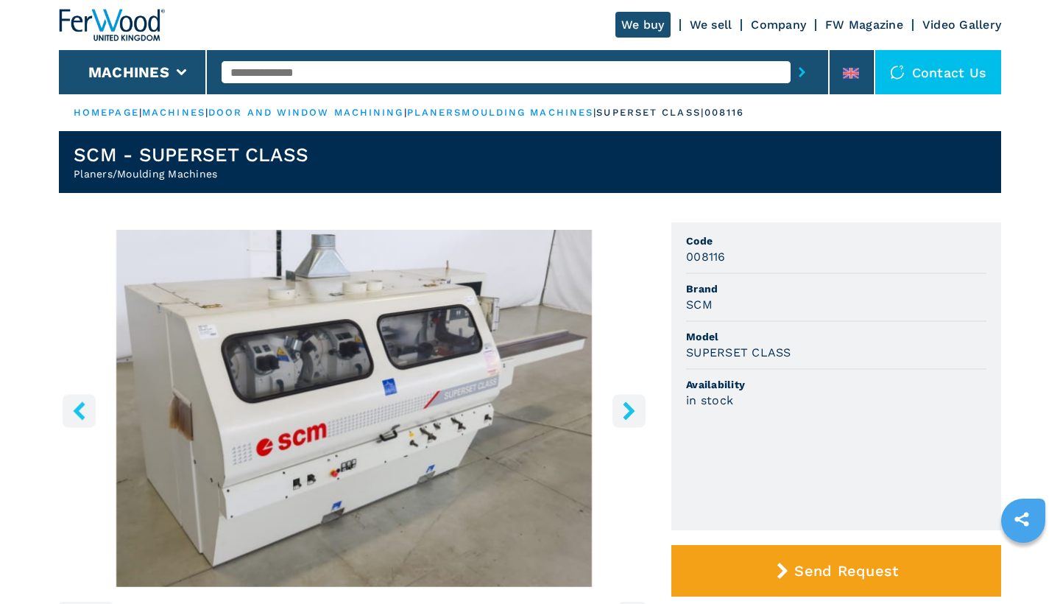
click at [621, 410] on icon "right-button" at bounding box center [629, 410] width 18 height 18
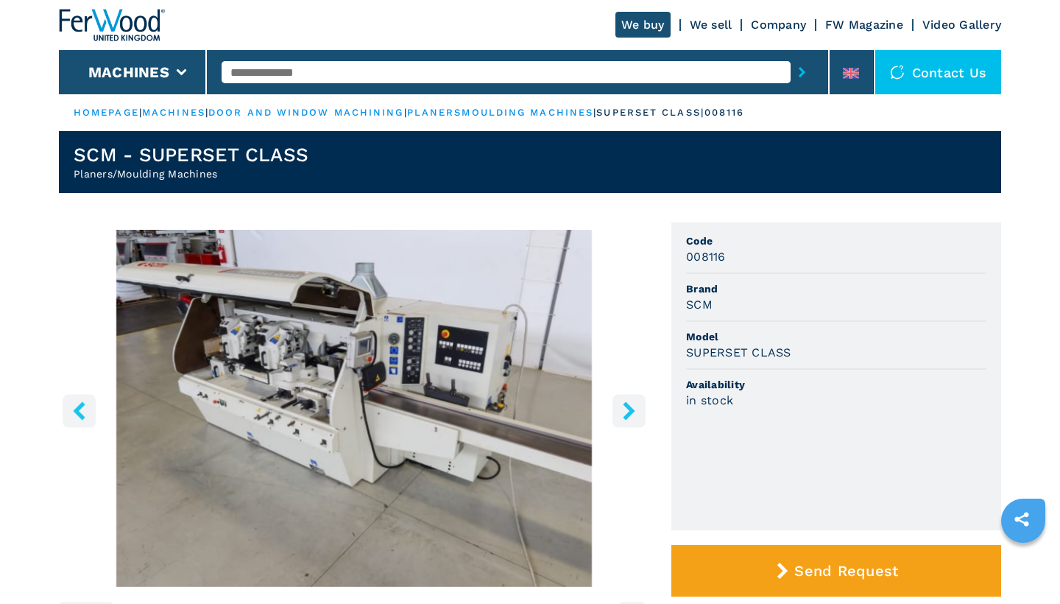
click at [621, 410] on icon "right-button" at bounding box center [629, 410] width 18 height 18
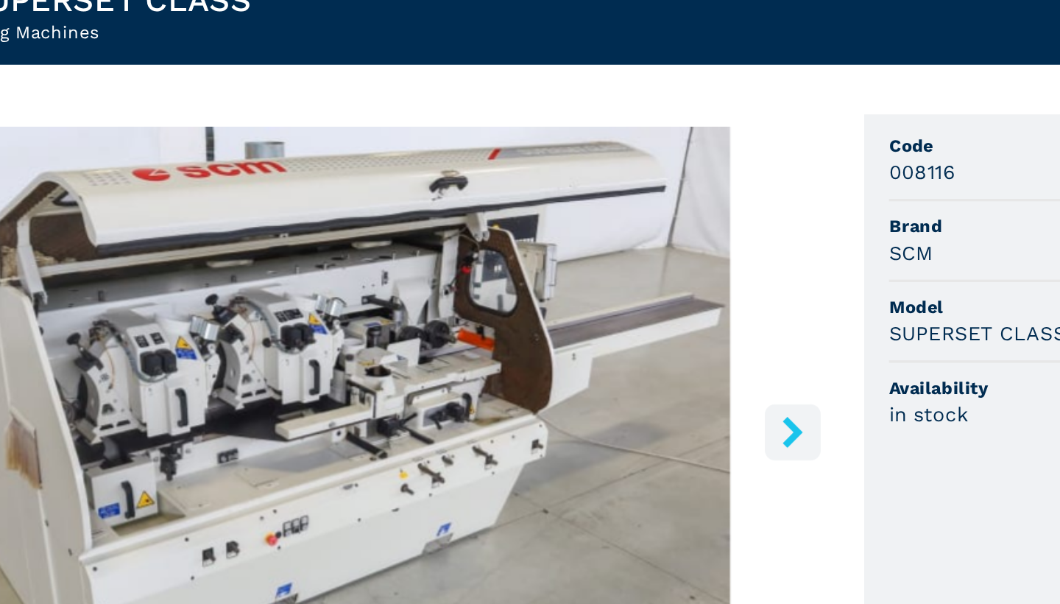
click at [620, 401] on icon "right-button" at bounding box center [629, 410] width 18 height 18
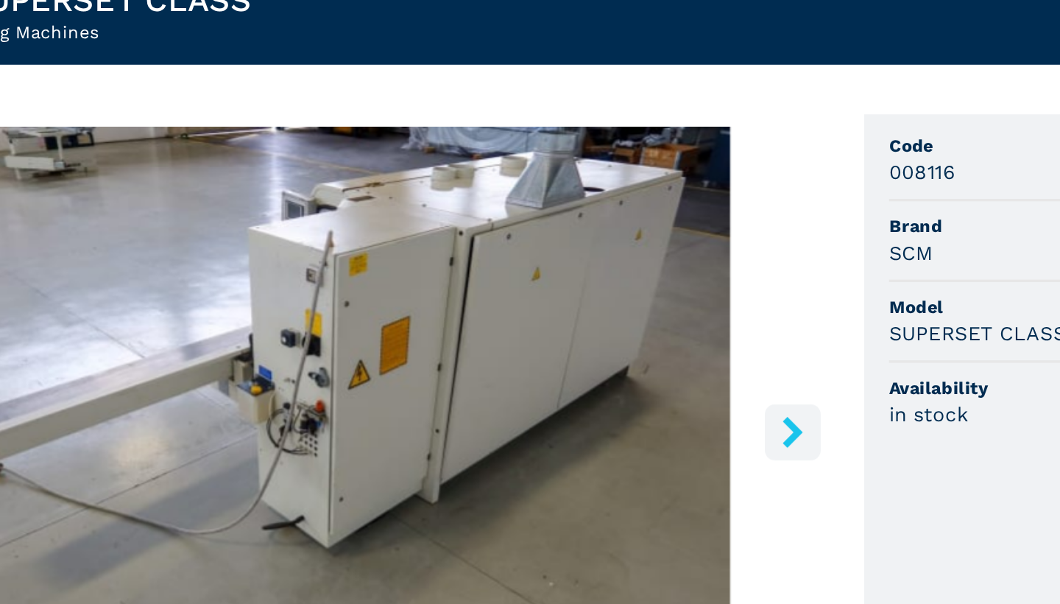
click at [620, 401] on icon "right-button" at bounding box center [629, 410] width 18 height 18
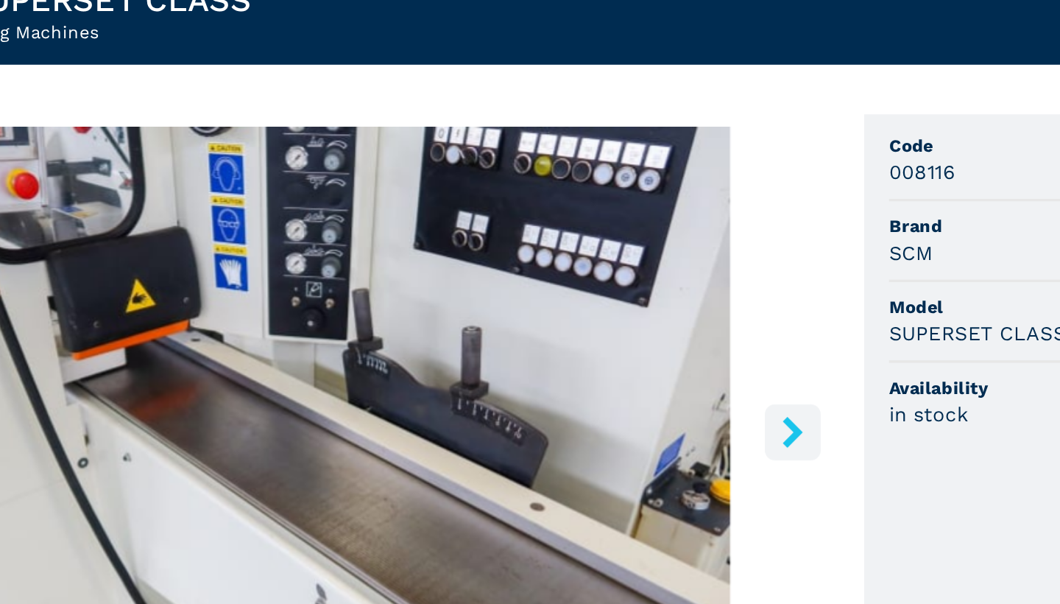
click at [620, 401] on icon "right-button" at bounding box center [629, 410] width 18 height 18
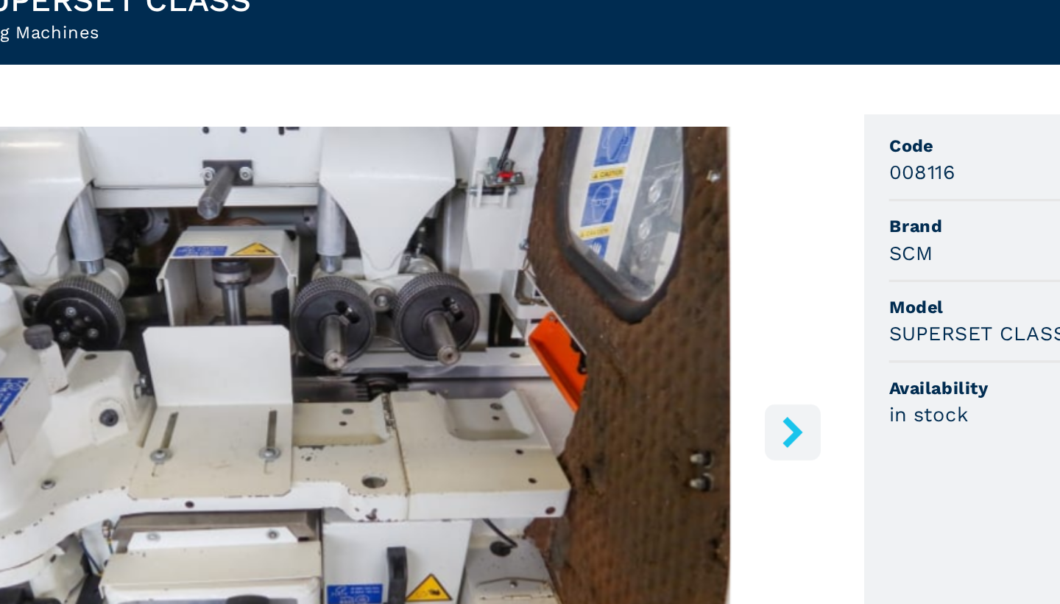
click at [620, 401] on icon "right-button" at bounding box center [629, 410] width 18 height 18
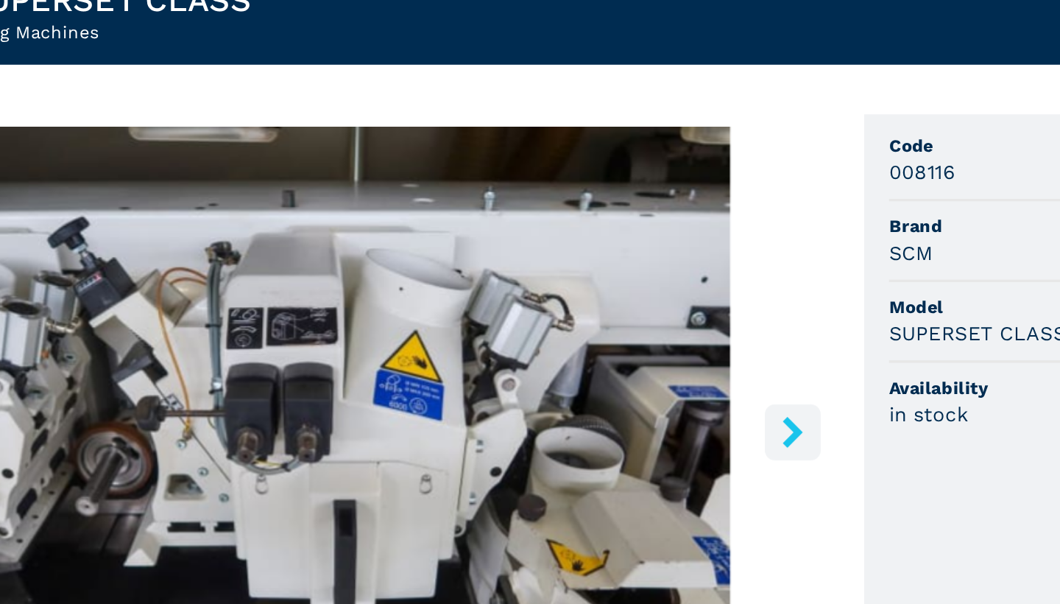
click at [620, 401] on icon "right-button" at bounding box center [629, 410] width 18 height 18
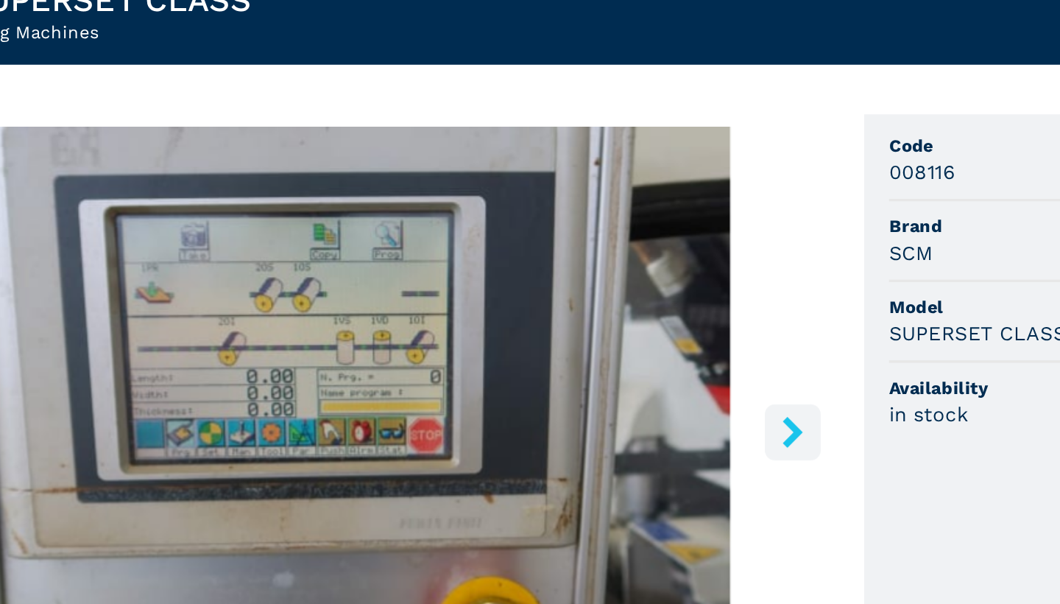
click at [620, 401] on icon "right-button" at bounding box center [629, 410] width 18 height 18
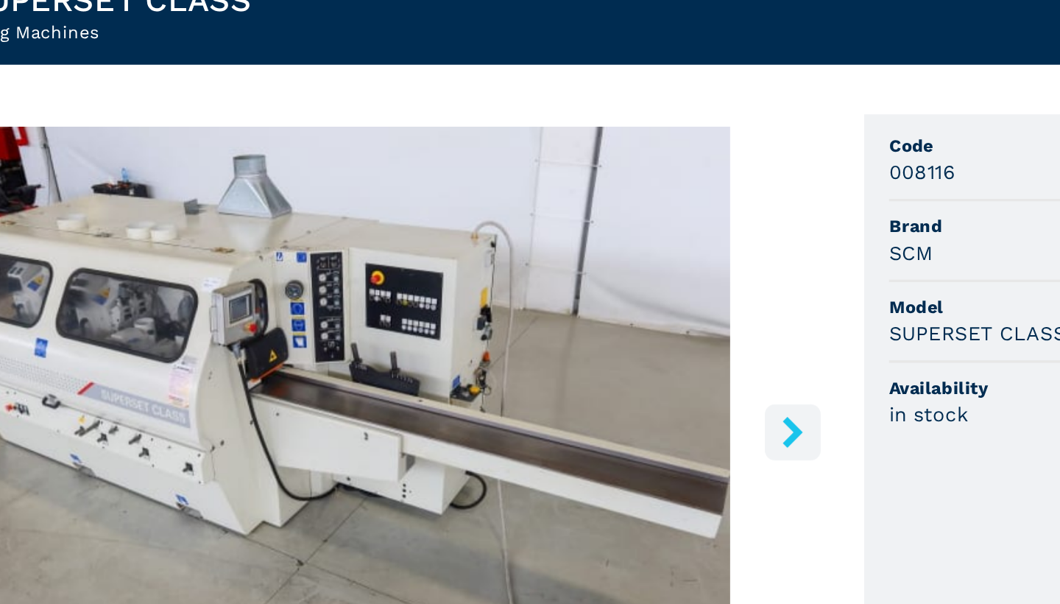
click at [620, 401] on icon "right-button" at bounding box center [629, 410] width 18 height 18
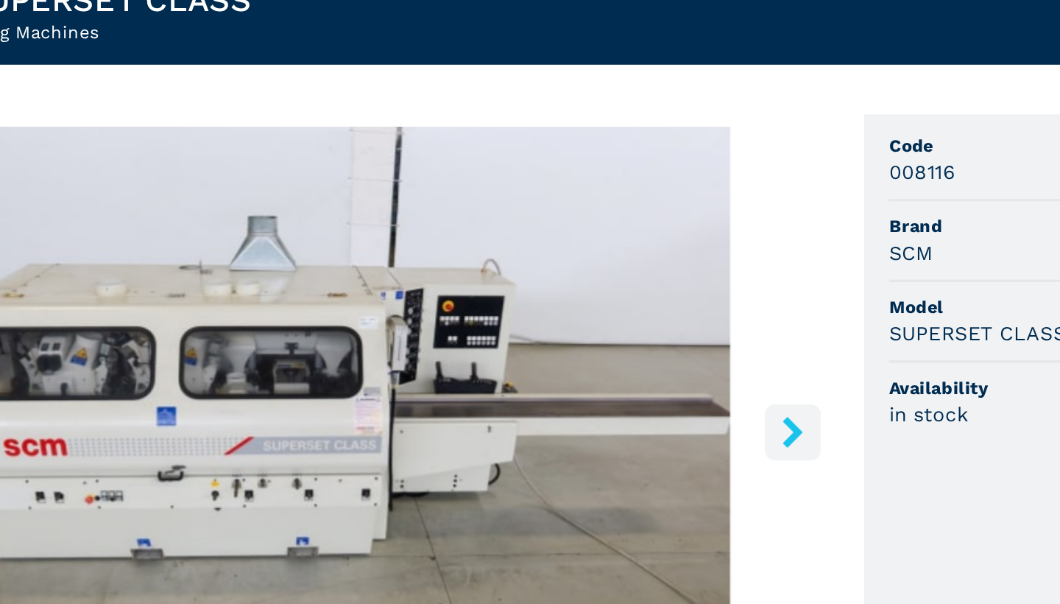
click at [620, 401] on icon "right-button" at bounding box center [629, 410] width 18 height 18
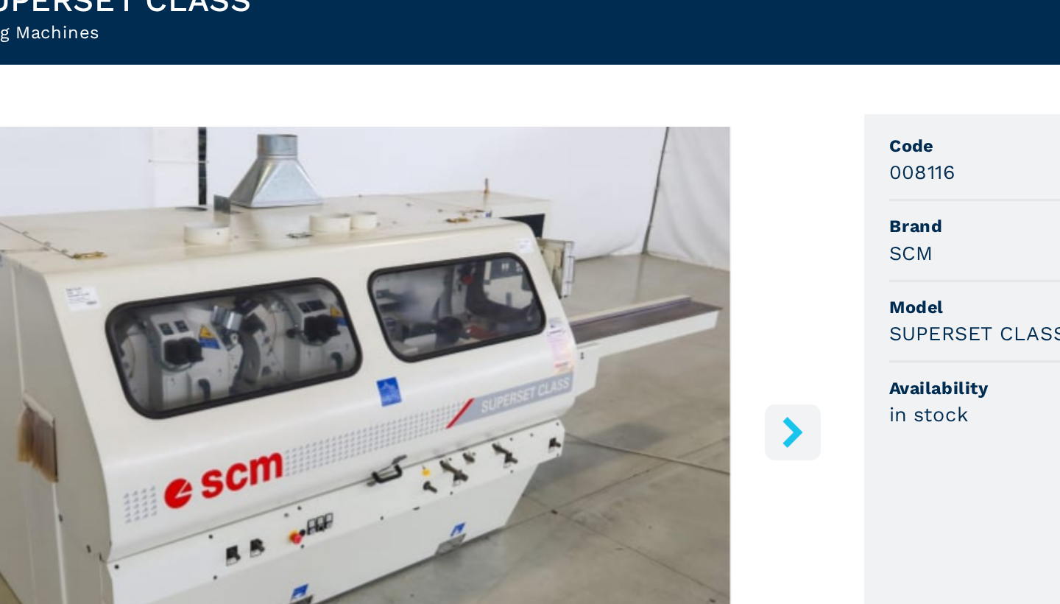
click at [620, 401] on icon "right-button" at bounding box center [629, 410] width 18 height 18
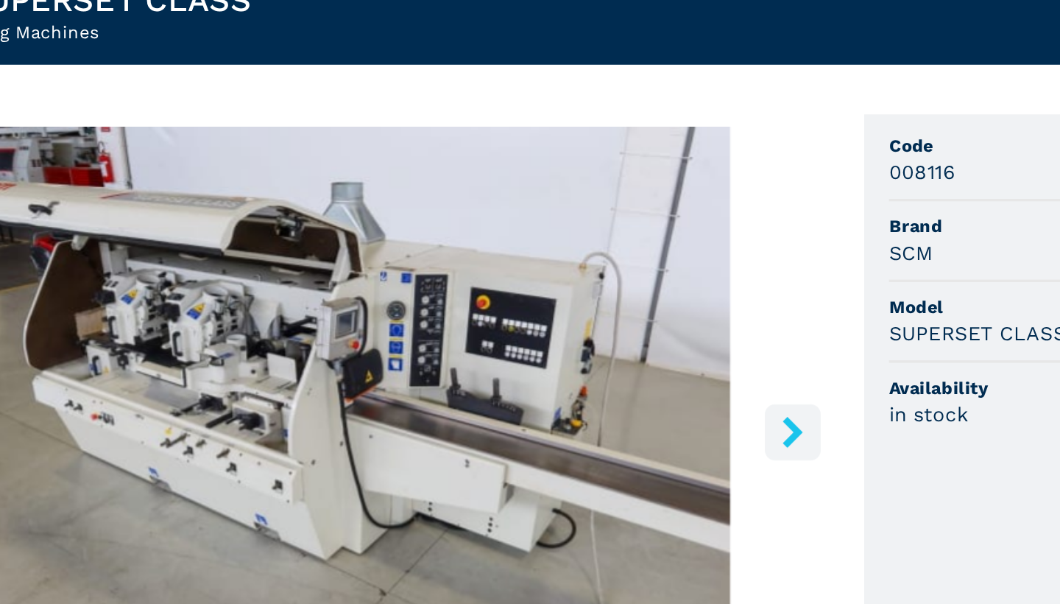
click at [620, 401] on icon "right-button" at bounding box center [629, 410] width 18 height 18
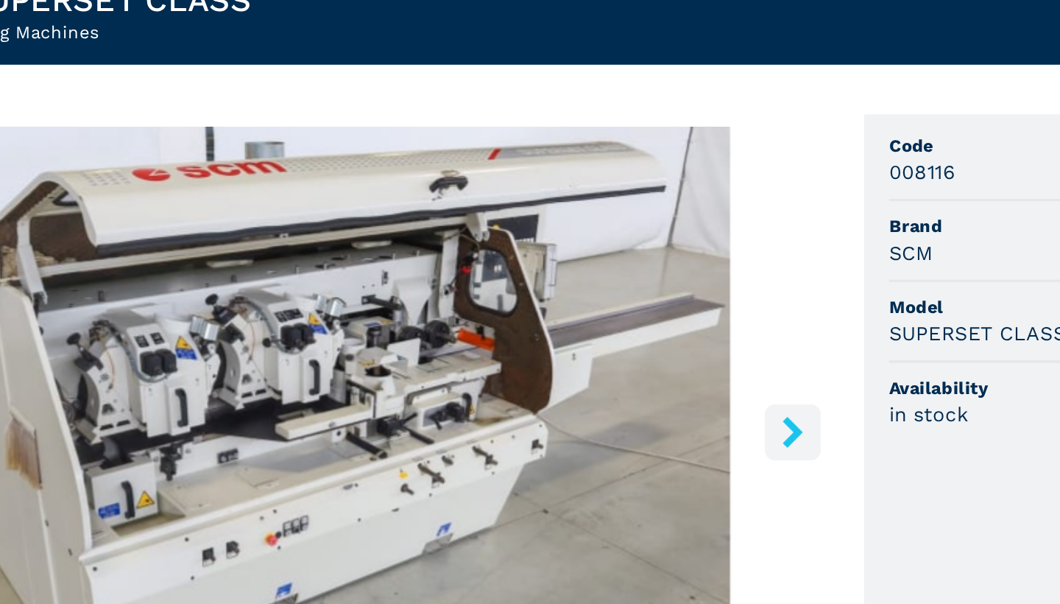
click at [620, 401] on icon "right-button" at bounding box center [629, 410] width 18 height 18
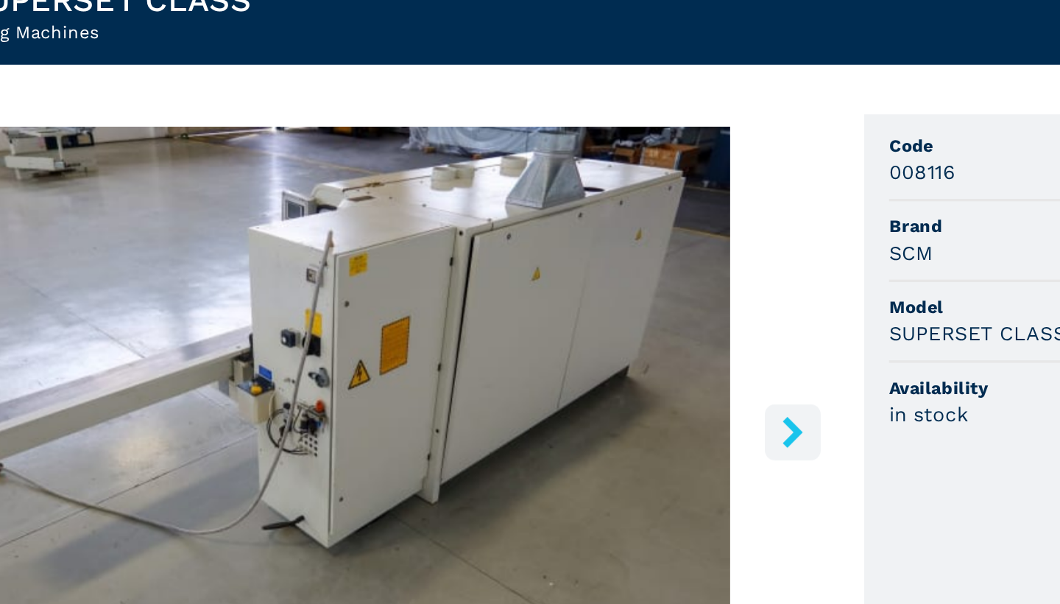
click at [620, 401] on icon "right-button" at bounding box center [629, 410] width 18 height 18
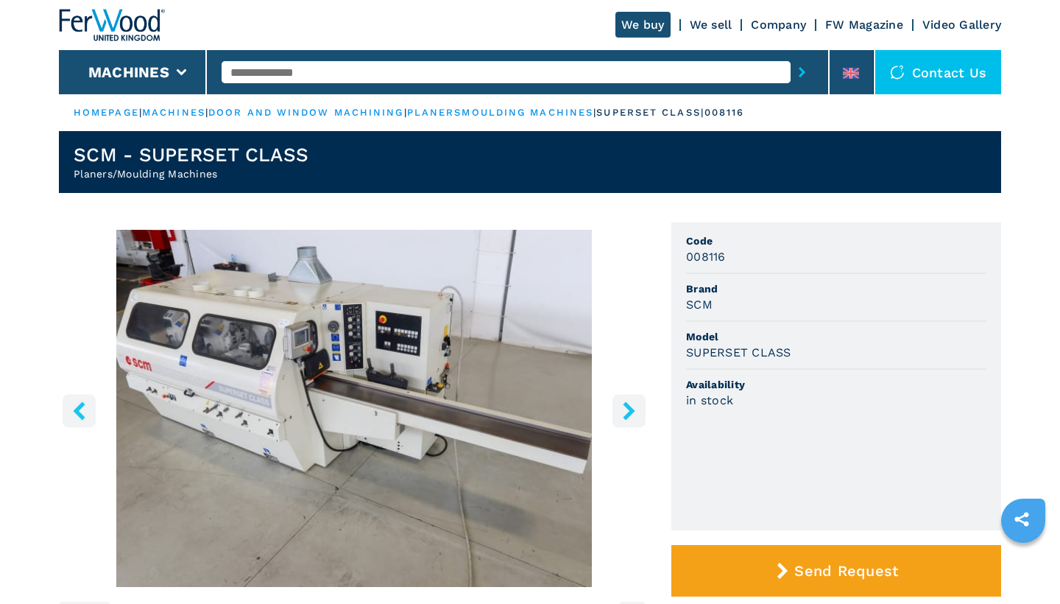
select select "**********"
